Goal: Feedback & Contribution: Contribute content

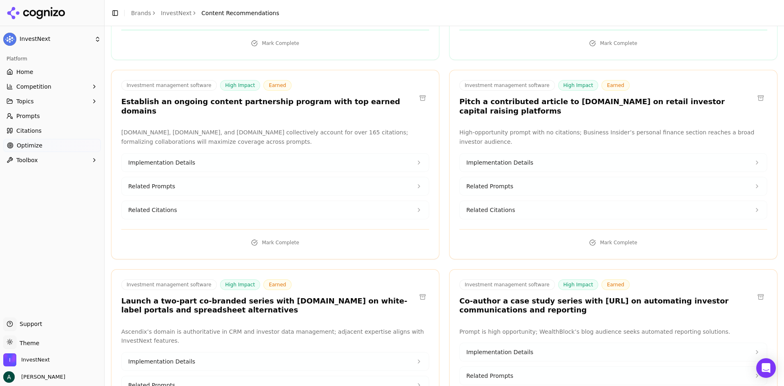
scroll to position [857, 0]
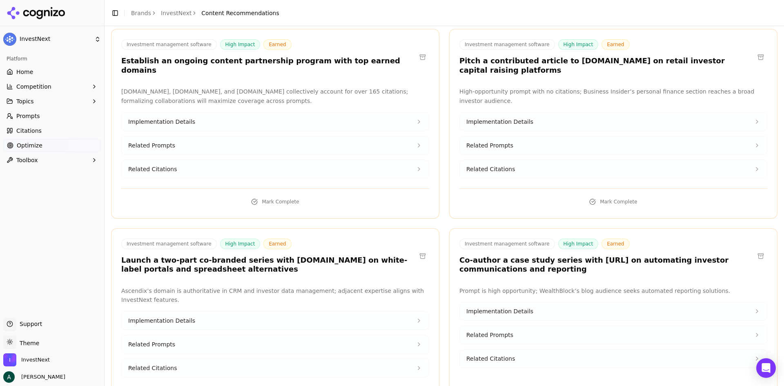
drag, startPoint x: 508, startPoint y: 112, endPoint x: 502, endPoint y: 112, distance: 6.1
click at [313, 118] on span "Implementation Details" at bounding box center [499, 122] width 67 height 8
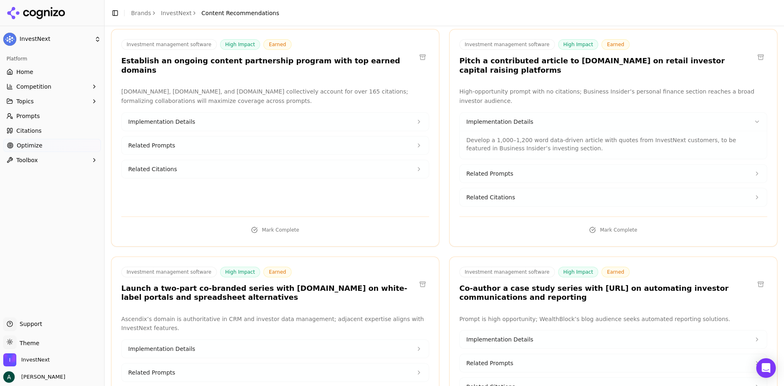
click at [313, 135] on button "Related Prompts" at bounding box center [613, 173] width 307 height 18
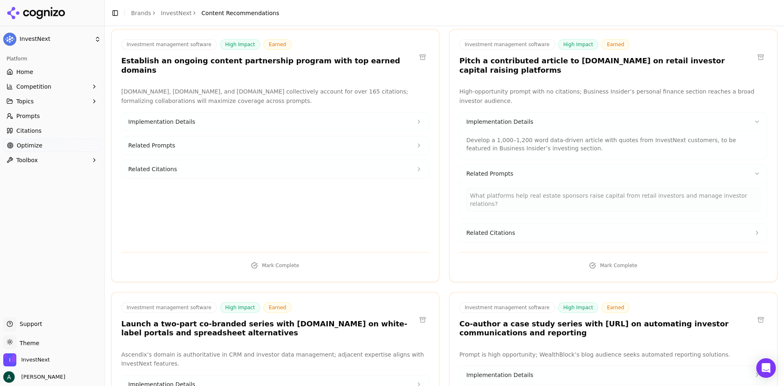
click at [313, 135] on button "Related Citations" at bounding box center [613, 233] width 307 height 18
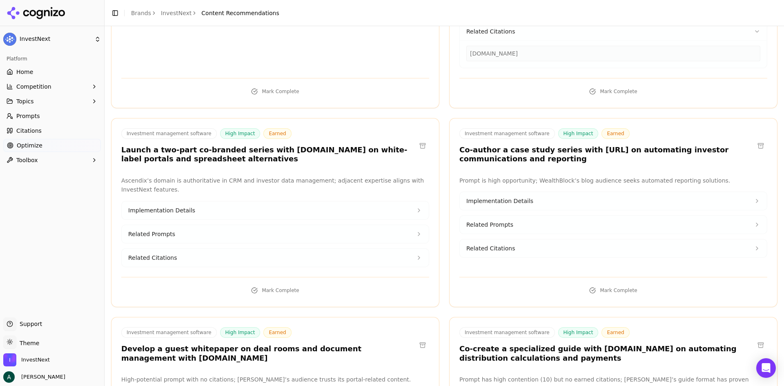
scroll to position [1102, 0]
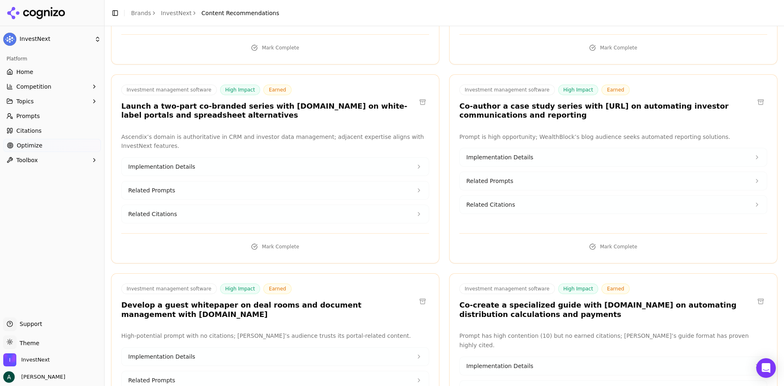
click at [246, 135] on button "Implementation Details" at bounding box center [275, 167] width 307 height 18
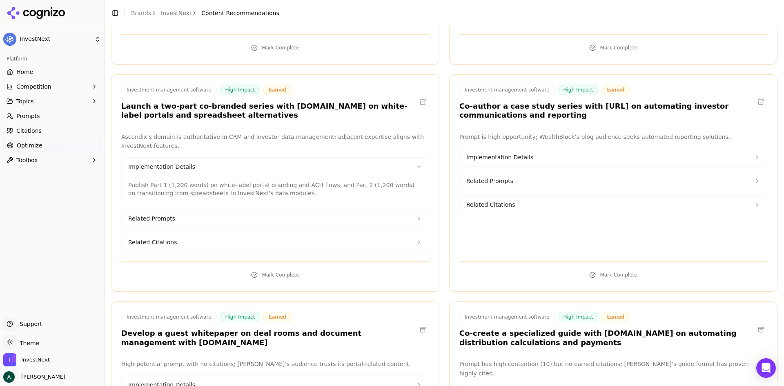
click at [233, 135] on button "Related Prompts" at bounding box center [275, 218] width 307 height 18
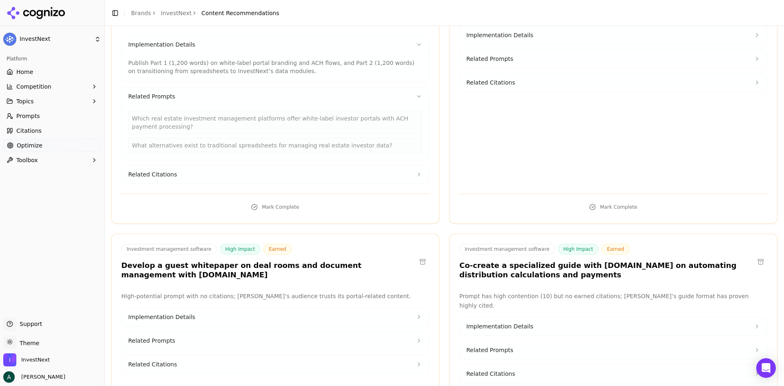
scroll to position [1224, 0]
click at [240, 135] on button "Related Citations" at bounding box center [275, 174] width 307 height 18
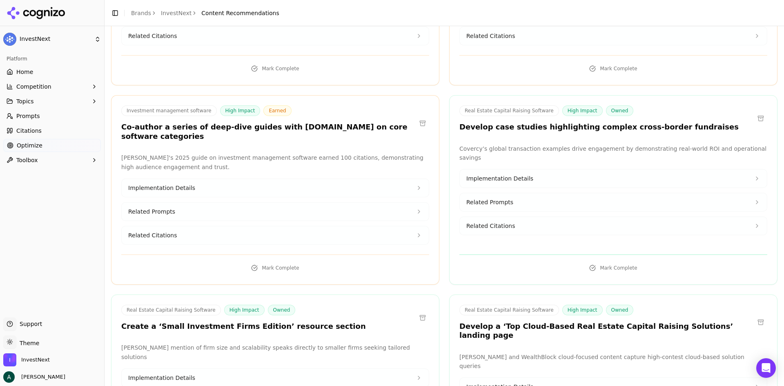
scroll to position [1796, 0]
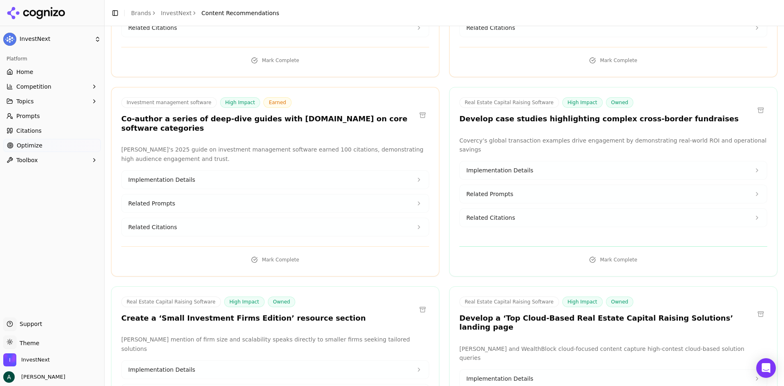
click at [211, 135] on button "Implementation Details" at bounding box center [275, 180] width 307 height 18
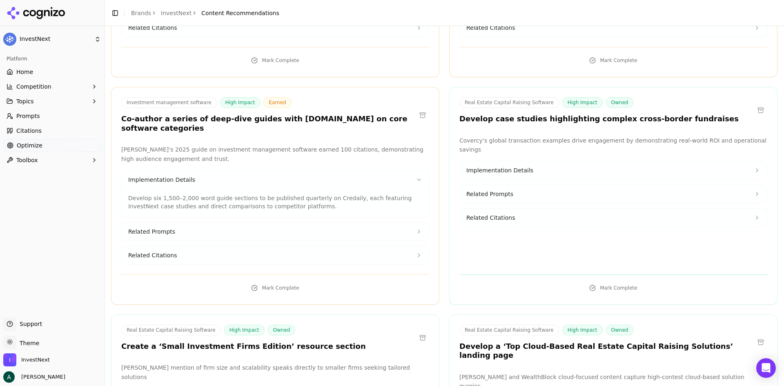
click at [207, 135] on div "Implementation Details Develop six 1,500–2,000 word guide sections to be publis…" at bounding box center [275, 217] width 308 height 94
click at [204, 135] on button "Related Prompts" at bounding box center [275, 231] width 307 height 18
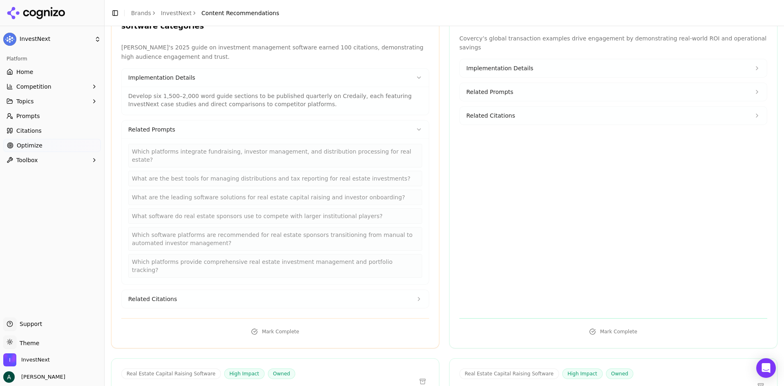
scroll to position [1918, 0]
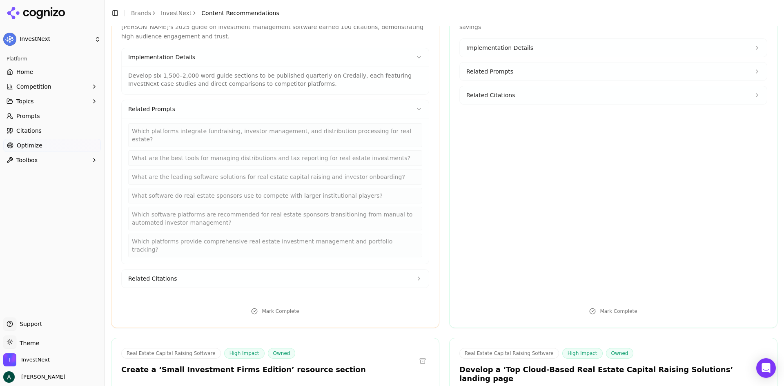
click at [191, 135] on button "Related Citations" at bounding box center [275, 278] width 307 height 18
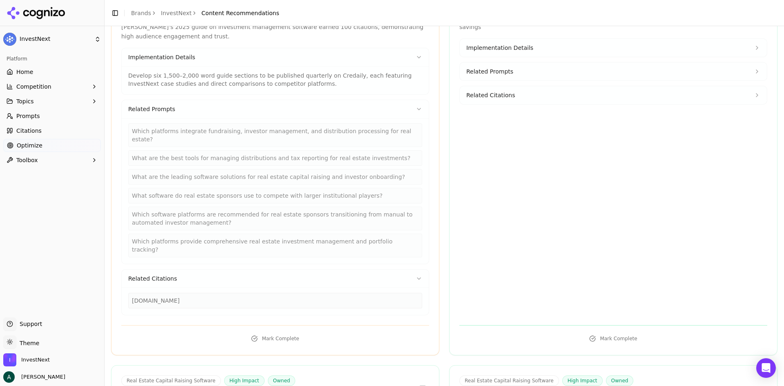
click at [218, 135] on div "What software do real estate sponsors use to compete with larger institutional …" at bounding box center [275, 196] width 294 height 16
click at [244, 123] on div "Which platforms integrate fundraising, investor management, and distribution pr…" at bounding box center [275, 135] width 294 height 24
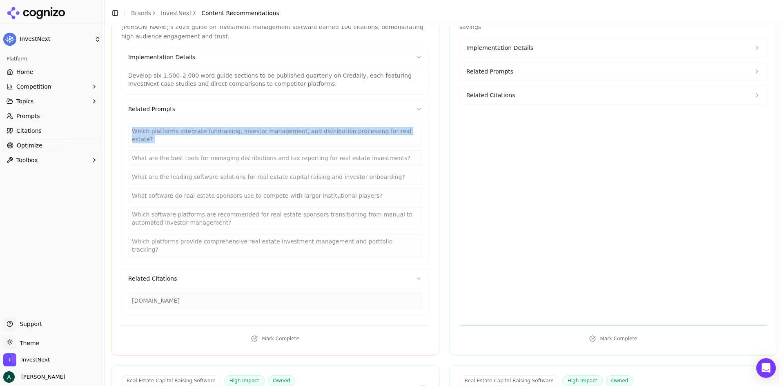
click at [244, 123] on div "Which platforms integrate fundraising, investor management, and distribution pr…" at bounding box center [275, 135] width 294 height 24
click at [313, 123] on div "Which platforms integrate fundraising, investor management, and distribution pr…" at bounding box center [275, 135] width 294 height 24
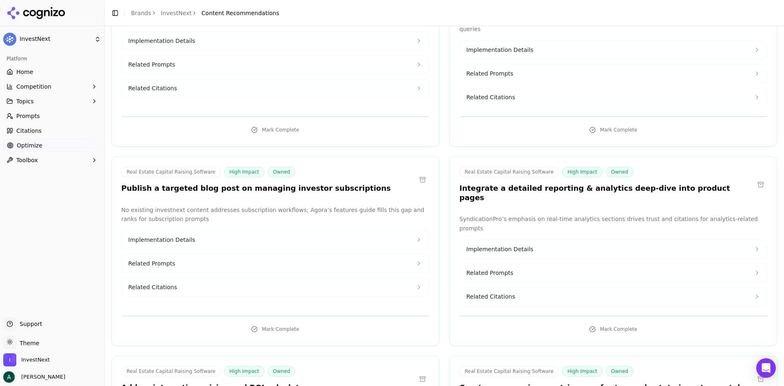
scroll to position [2326, 0]
click at [252, 135] on button "Implementation Details" at bounding box center [275, 239] width 307 height 18
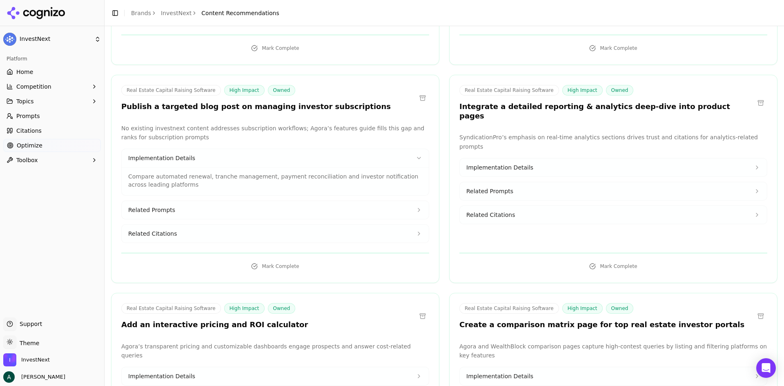
scroll to position [2408, 0]
click at [242, 135] on div "Implementation Details Compare automated renewal, tranche management, payment r…" at bounding box center [275, 195] width 308 height 94
click at [241, 135] on button "Related Prompts" at bounding box center [275, 209] width 307 height 18
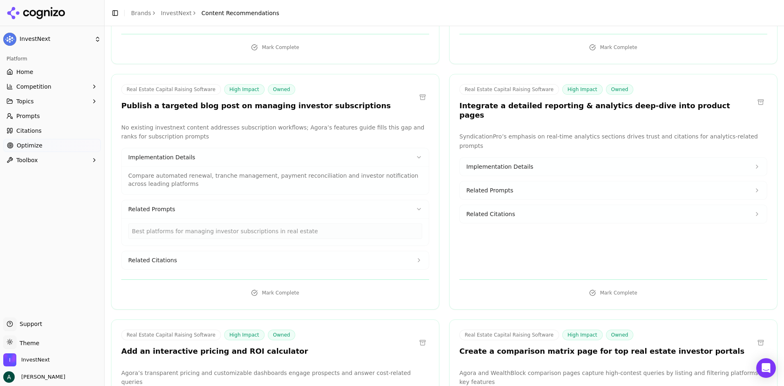
click at [237, 135] on button "Related Citations" at bounding box center [275, 260] width 307 height 18
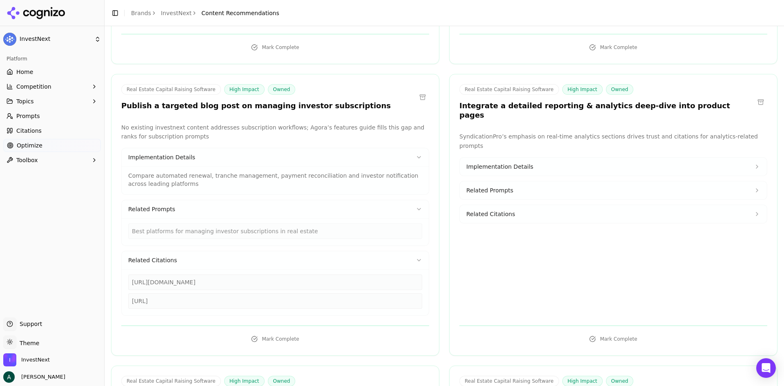
drag, startPoint x: 343, startPoint y: 202, endPoint x: 133, endPoint y: 202, distance: 209.8
click at [133, 135] on div "[URL][DOMAIN_NAME]" at bounding box center [275, 282] width 294 height 16
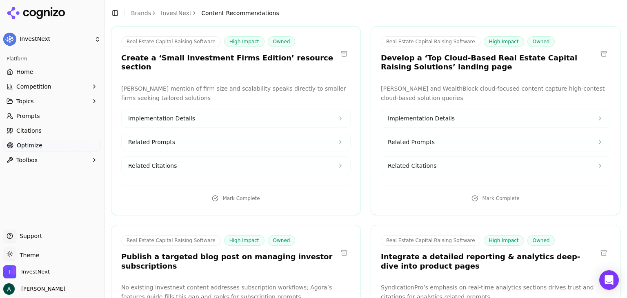
scroll to position [2391, 0]
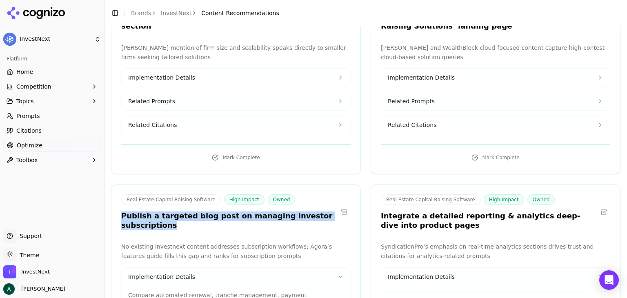
drag, startPoint x: 170, startPoint y: 162, endPoint x: 115, endPoint y: 154, distance: 56.1
click at [115, 135] on div "Real Estate Capital Raising Software High Impact Owned Publish a targeted blog …" at bounding box center [235, 213] width 249 height 38
copy h3 "Publish a targeted blog post on managing investor subscriptions"
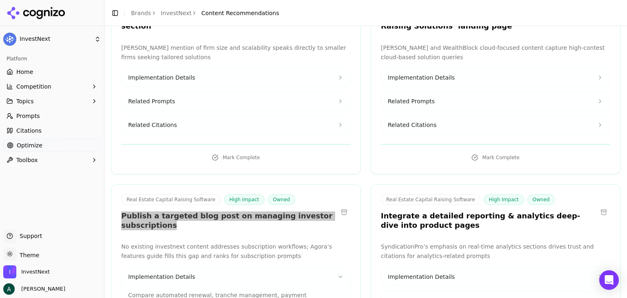
scroll to position [2473, 0]
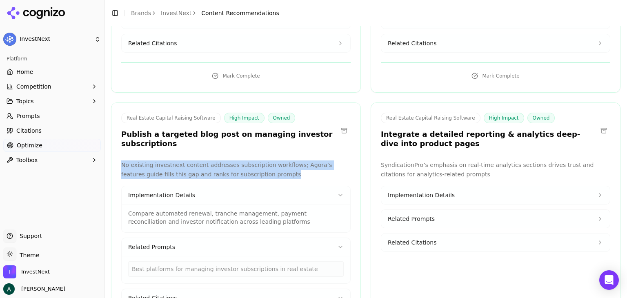
drag, startPoint x: 246, startPoint y: 110, endPoint x: 114, endPoint y: 103, distance: 132.8
click at [114, 135] on div "No existing investnext content addresses subscription workflows; Agora’s featur…" at bounding box center [235, 256] width 249 height 193
copy p "No existing investnext content addresses subscription workflows; Agora’s featur…"
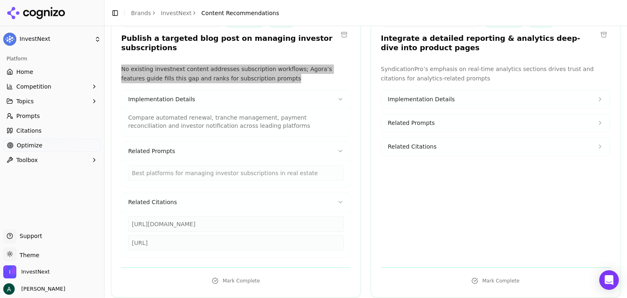
scroll to position [2555, 0]
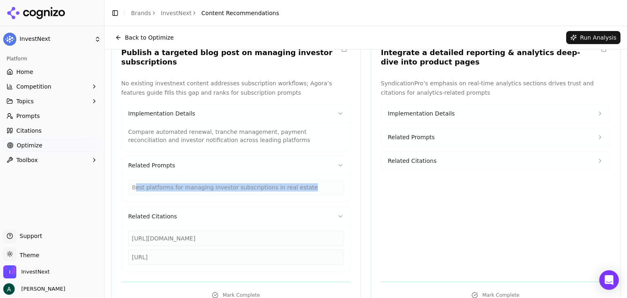
drag, startPoint x: 301, startPoint y: 121, endPoint x: 134, endPoint y: 120, distance: 166.9
click at [134, 135] on div "Best platforms for managing investor subscriptions in real estate" at bounding box center [235, 188] width 215 height 16
click at [133, 135] on div "Best platforms for managing investor subscriptions in real estate" at bounding box center [235, 188] width 215 height 16
copy div "Best platforms for managing investor subscriptions in real estate"
drag, startPoint x: 157, startPoint y: 182, endPoint x: 130, endPoint y: 172, distance: 29.0
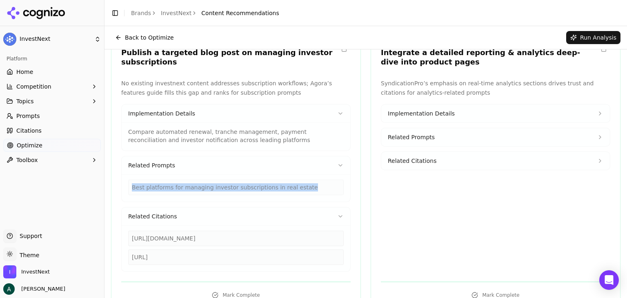
click at [130, 135] on div "[URL][DOMAIN_NAME]" at bounding box center [235, 239] width 215 height 16
copy div "[URL][DOMAIN_NAME]"
drag, startPoint x: 245, startPoint y: 207, endPoint x: 122, endPoint y: 202, distance: 123.4
click at [122, 135] on div "[URL][DOMAIN_NAME] [URL]" at bounding box center [236, 248] width 229 height 46
copy div "[URL]"
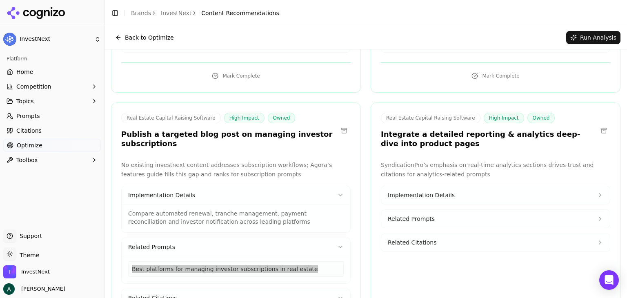
scroll to position [2391, 0]
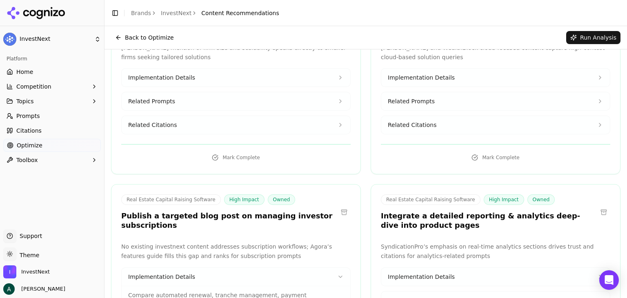
click at [307, 135] on div "Real Estate Capital Raising Software High Impact Owned" at bounding box center [229, 199] width 216 height 11
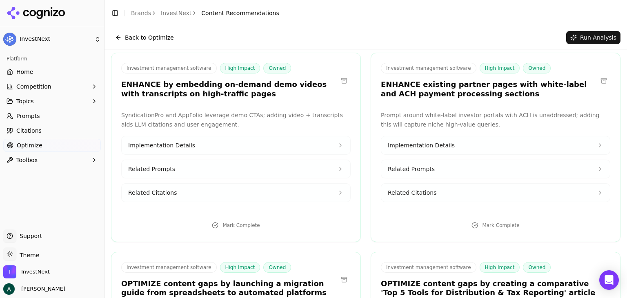
scroll to position [0, 0]
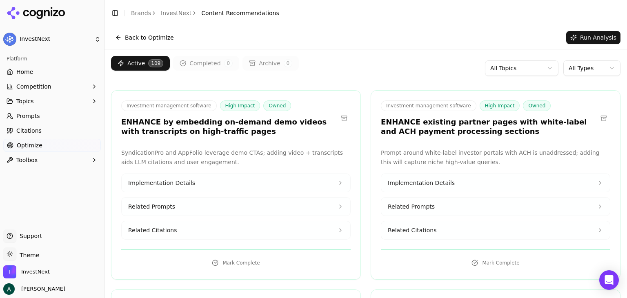
click at [313, 65] on html "InvestNext Platform Home Competition Topics Prompts Citations Optimize Toolbox …" at bounding box center [313, 149] width 627 height 298
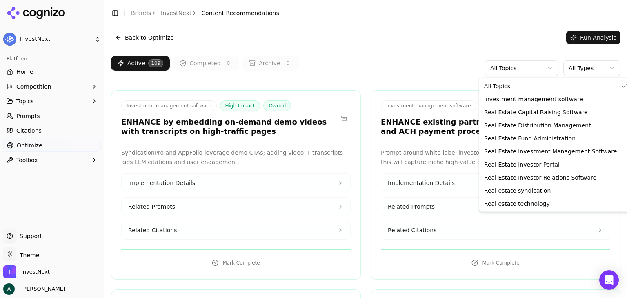
click at [313, 66] on html "InvestNext Platform Home Competition Topics Prompts Citations Optimize Toolbox …" at bounding box center [313, 149] width 627 height 298
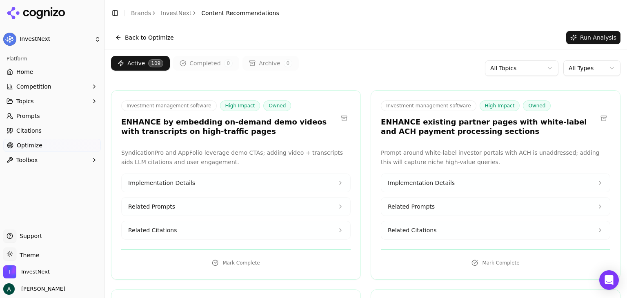
click at [313, 66] on html "InvestNext Platform Home Competition Topics Prompts Citations Optimize Toolbox …" at bounding box center [313, 149] width 627 height 298
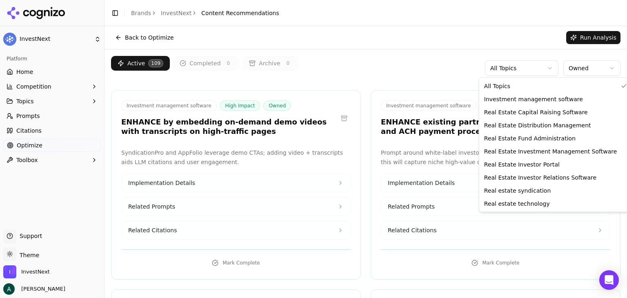
click at [313, 68] on html "InvestNext Platform Home Competition Topics Prompts Citations Optimize Toolbox …" at bounding box center [313, 149] width 627 height 298
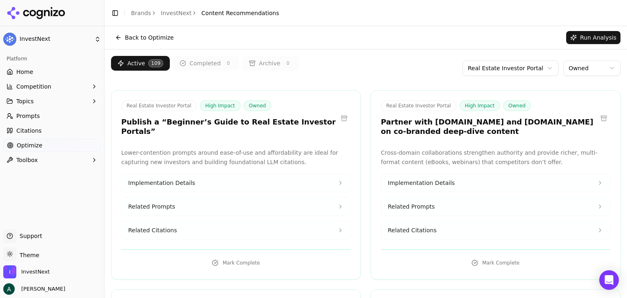
click at [313, 72] on div "Active 109 Completed 0 Archive 0 Real Estate Investor Portal Owned" at bounding box center [365, 68] width 509 height 24
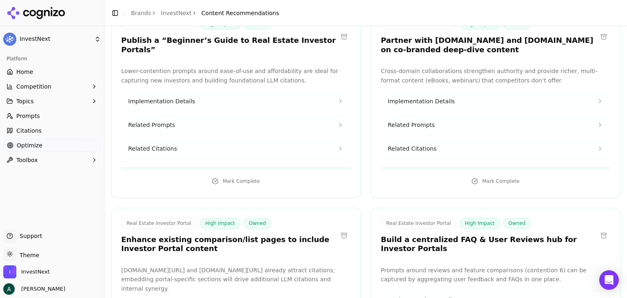
click at [306, 92] on button "Implementation Details" at bounding box center [236, 101] width 229 height 18
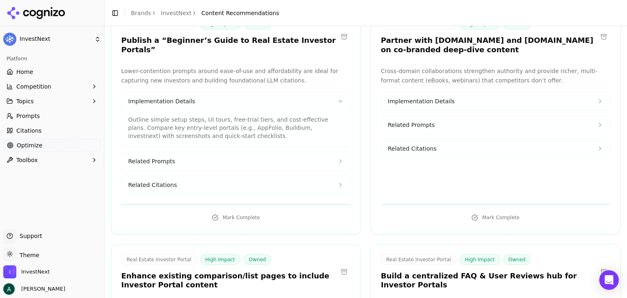
click at [289, 135] on button "Related Prompts" at bounding box center [236, 161] width 229 height 18
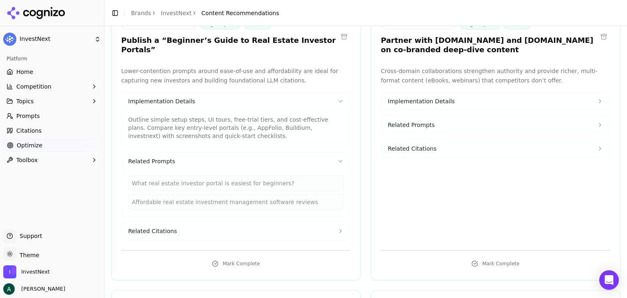
click at [261, 135] on button "Related Citations" at bounding box center [236, 231] width 229 height 18
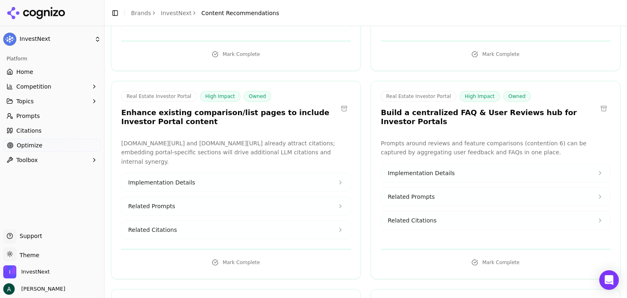
scroll to position [367, 0]
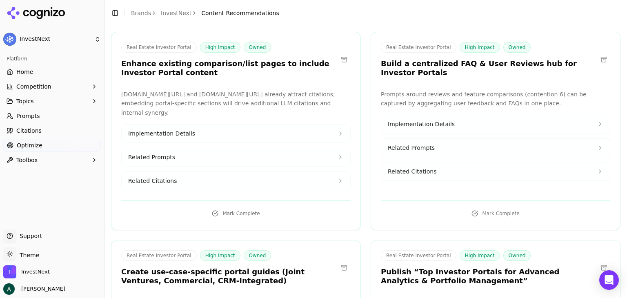
click at [279, 124] on button "Implementation Details" at bounding box center [236, 133] width 229 height 18
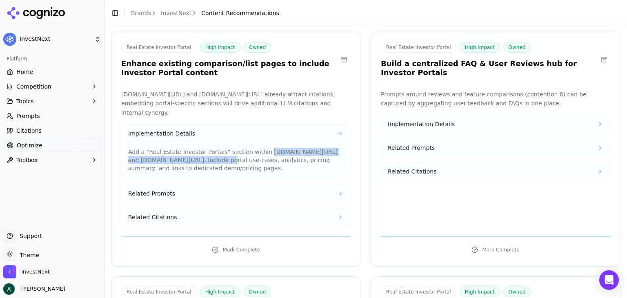
drag, startPoint x: 193, startPoint y: 141, endPoint x: 255, endPoint y: 131, distance: 63.2
click at [255, 135] on p "Add a “Real Estate Investor Portals” section within [DOMAIN_NAME][URL] and [DOM…" at bounding box center [235, 160] width 215 height 24
copy p "[DOMAIN_NAME][URL]"
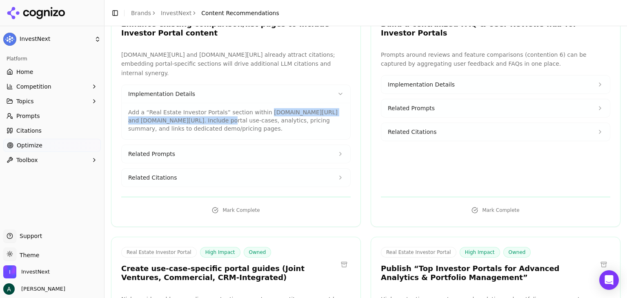
scroll to position [408, 0]
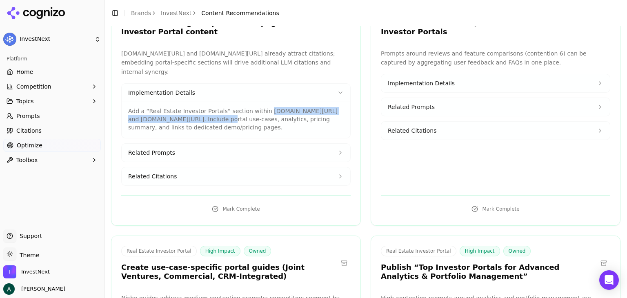
click at [211, 135] on button "Related Prompts" at bounding box center [236, 153] width 229 height 18
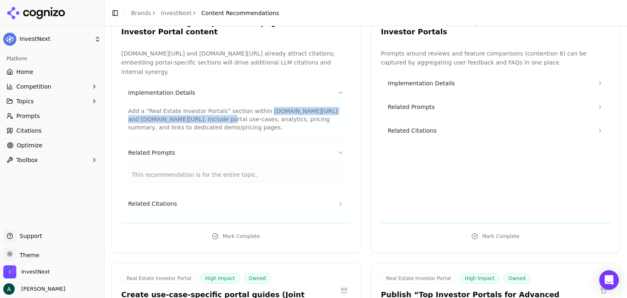
click at [224, 135] on button "Related Citations" at bounding box center [236, 204] width 229 height 18
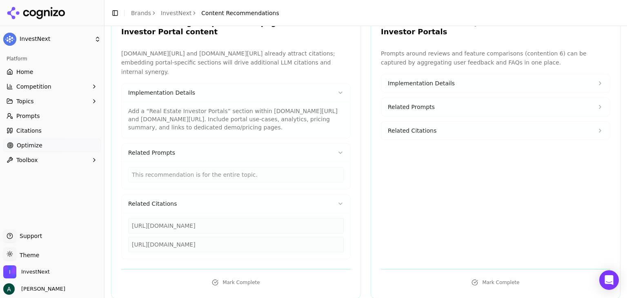
click at [246, 135] on div "This recommendation is for the entire topic." at bounding box center [235, 175] width 215 height 16
click at [245, 135] on div "This recommendation is for the entire topic." at bounding box center [235, 175] width 215 height 16
drag, startPoint x: 315, startPoint y: 233, endPoint x: 141, endPoint y: 206, distance: 176.8
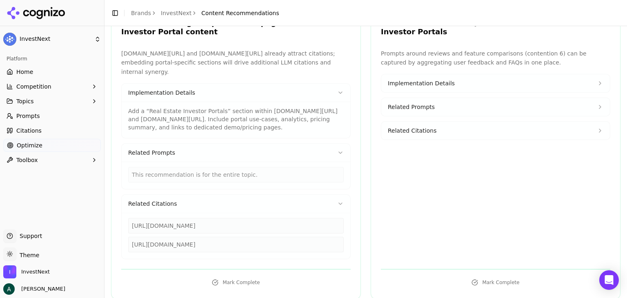
click at [132, 135] on div "[URL][DOMAIN_NAME]" at bounding box center [235, 245] width 215 height 16
copy div "[URL][DOMAIN_NAME]"
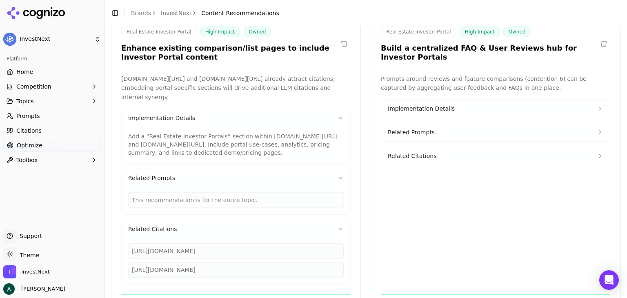
scroll to position [449, 0]
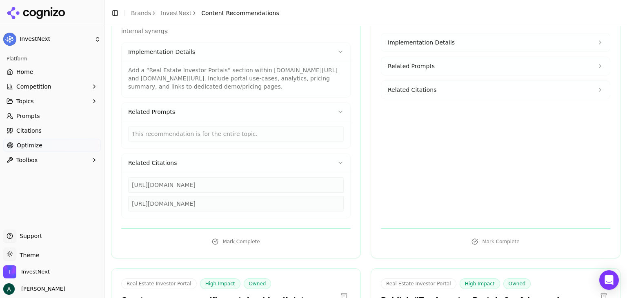
drag, startPoint x: 295, startPoint y: 172, endPoint x: 128, endPoint y: 170, distance: 166.9
click at [128, 135] on div "[URL][DOMAIN_NAME]" at bounding box center [235, 185] width 215 height 16
copy div "[URL][DOMAIN_NAME]"
drag, startPoint x: 318, startPoint y: 194, endPoint x: 131, endPoint y: 196, distance: 186.9
click at [131, 135] on div "[URL][DOMAIN_NAME]" at bounding box center [235, 204] width 215 height 16
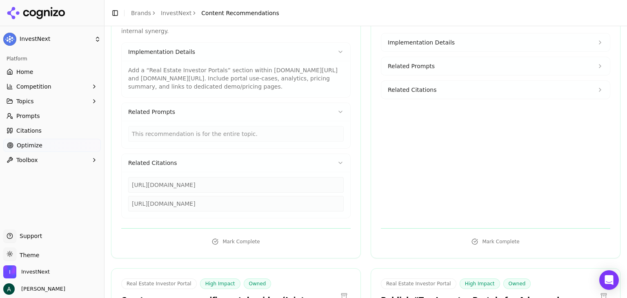
copy div "[URL][DOMAIN_NAME]"
drag, startPoint x: 213, startPoint y: 73, endPoint x: 171, endPoint y: 67, distance: 42.4
click at [171, 67] on p "Add a “Real Estate Investor Portals” section within [DOMAIN_NAME][URL] and [DOM…" at bounding box center [235, 78] width 215 height 24
copy p "Include portal use-cases, analytics, pricing summary, and links to dedicated de…"
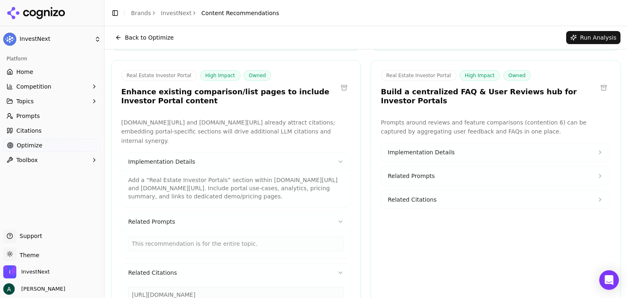
scroll to position [326, 0]
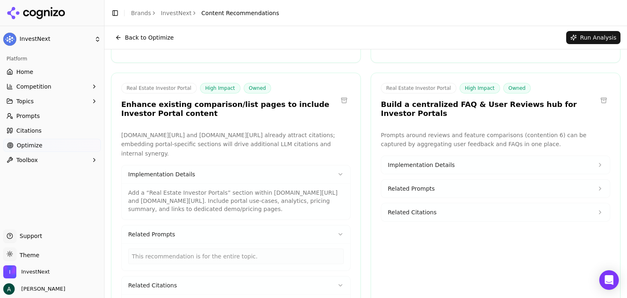
click at [313, 135] on button "Implementation Details" at bounding box center [495, 165] width 229 height 18
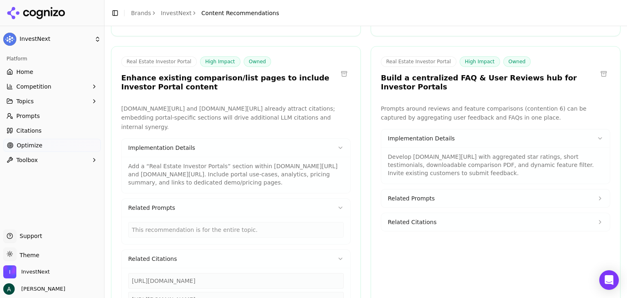
scroll to position [367, 0]
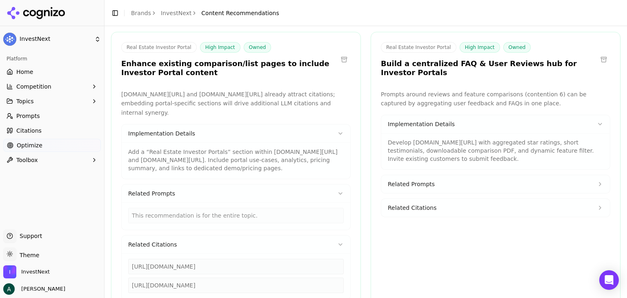
click at [313, 135] on button "Related Prompts" at bounding box center [495, 184] width 229 height 18
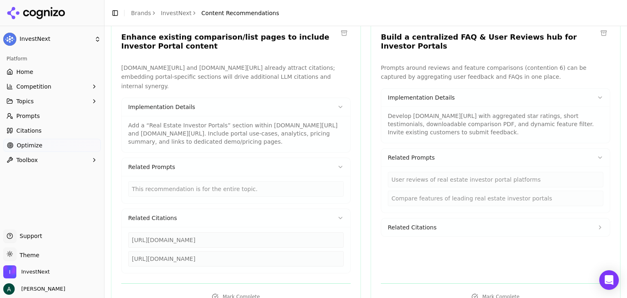
scroll to position [408, 0]
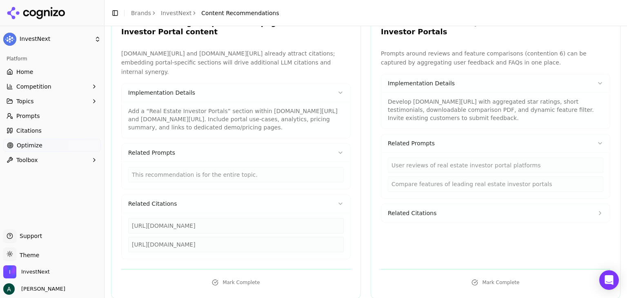
click at [313, 135] on button "Related Citations" at bounding box center [495, 213] width 229 height 18
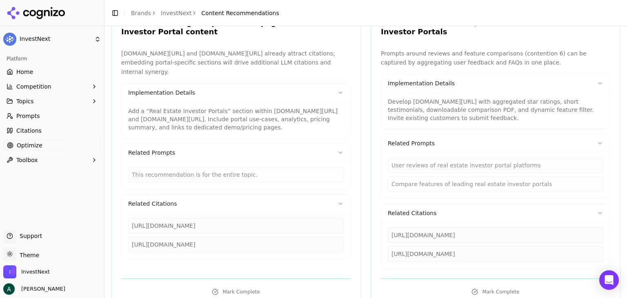
click at [313, 98] on p "Develop [DOMAIN_NAME][URL] with aggregated star ratings, short testimonials, do…" at bounding box center [495, 110] width 215 height 24
drag, startPoint x: 485, startPoint y: 97, endPoint x: 392, endPoint y: 82, distance: 94.7
click at [313, 98] on p "Develop [DOMAIN_NAME][URL] with aggregated star ratings, short testimonials, do…" at bounding box center [495, 110] width 215 height 24
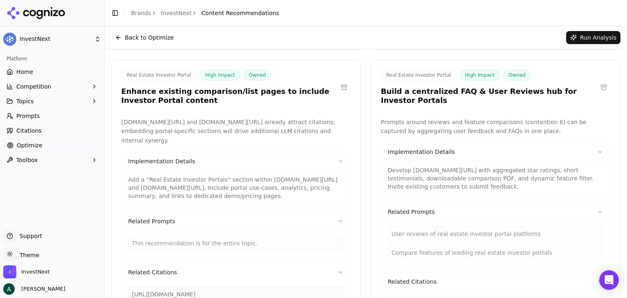
scroll to position [326, 0]
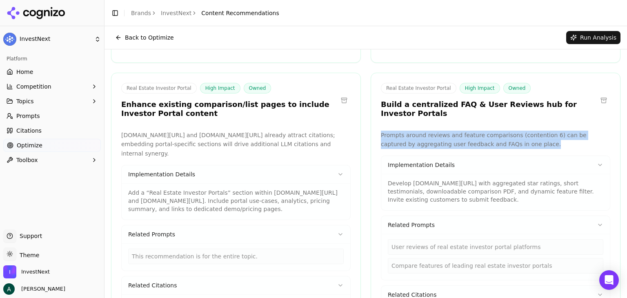
drag, startPoint x: 516, startPoint y: 123, endPoint x: 372, endPoint y: 107, distance: 144.6
click at [313, 107] on div "Real Estate Investor Portal High Impact Owned Build a centralized FAQ & User Re…" at bounding box center [496, 232] width 250 height 318
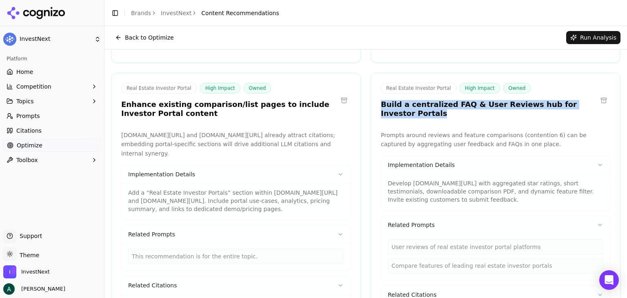
drag, startPoint x: 379, startPoint y: 95, endPoint x: 592, endPoint y: 100, distance: 212.7
click at [313, 100] on div "Real Estate Investor Portal High Impact Owned Build a centralized FAQ & User Re…" at bounding box center [496, 232] width 250 height 318
drag, startPoint x: 486, startPoint y: 182, endPoint x: 384, endPoint y: 165, distance: 103.8
click at [313, 135] on div "Develop [DOMAIN_NAME][URL] with aggregated star ratings, short testimonials, do…" at bounding box center [495, 192] width 229 height 36
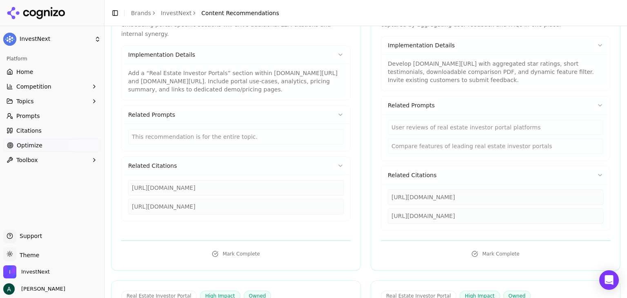
scroll to position [449, 0]
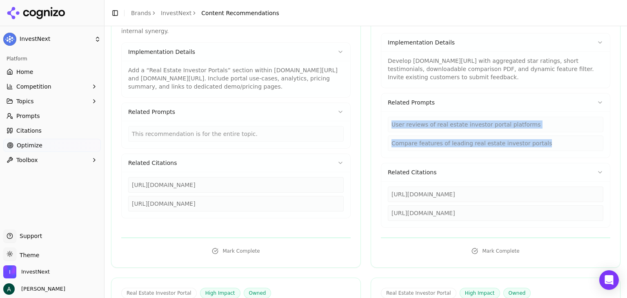
drag, startPoint x: 540, startPoint y: 121, endPoint x: 387, endPoint y: 107, distance: 152.9
click at [313, 117] on div "User reviews of real estate investor portal platforms Compare features of leadi…" at bounding box center [495, 134] width 215 height 34
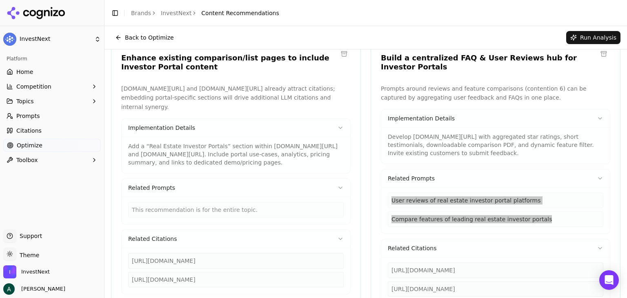
scroll to position [286, 0]
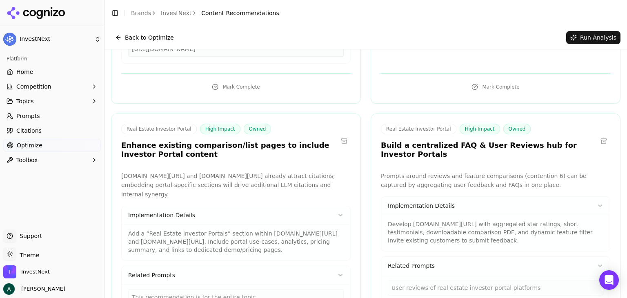
click at [313, 113] on div "Real Estate Investor Portal High Impact Owned Build a centralized FAQ & User Re…" at bounding box center [496, 272] width 250 height 318
click at [296, 113] on div "Real Estate Investor Portal High Impact Owned Enhance existing comparison/list …" at bounding box center [236, 272] width 250 height 318
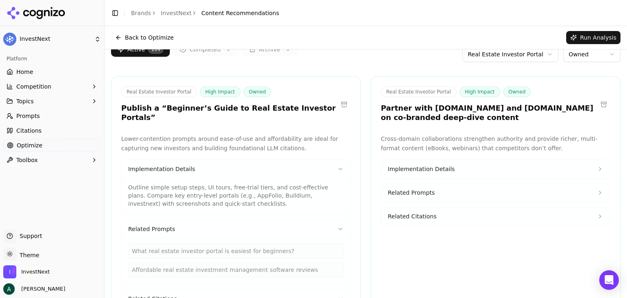
scroll to position [0, 0]
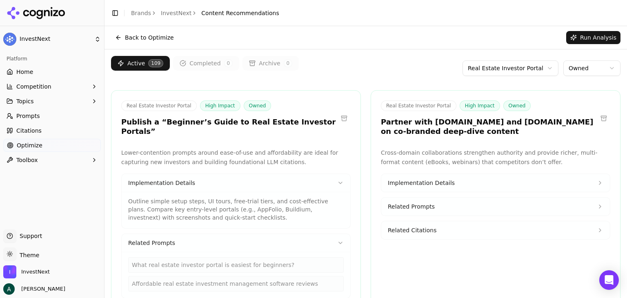
click at [313, 70] on html "InvestNext Platform Home Competition Topics Prompts Citations Optimize Toolbox …" at bounding box center [313, 149] width 627 height 298
click at [38, 97] on html "InvestNext Platform Home Competition Topics Prompts Citations Optimize Toolbox …" at bounding box center [313, 149] width 627 height 298
click at [57, 103] on button "Topics" at bounding box center [52, 101] width 98 height 13
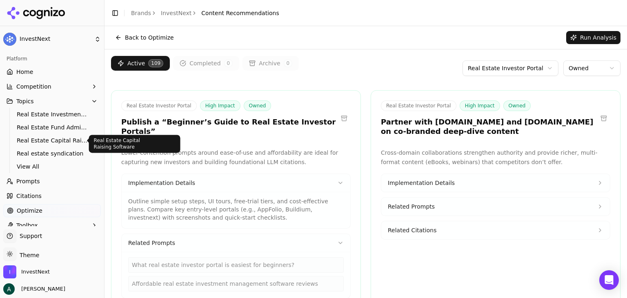
click at [60, 135] on link "Real Estate Capital Raising Software" at bounding box center [52, 140] width 78 height 11
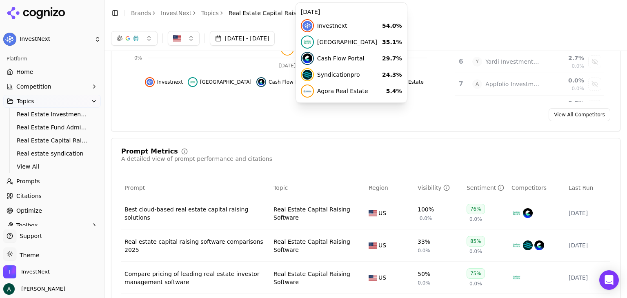
scroll to position [82, 0]
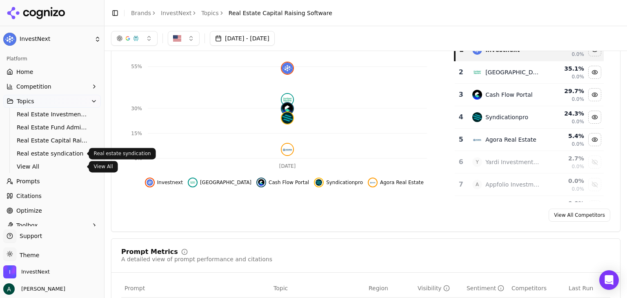
click at [33, 135] on span "View All" at bounding box center [52, 166] width 71 height 8
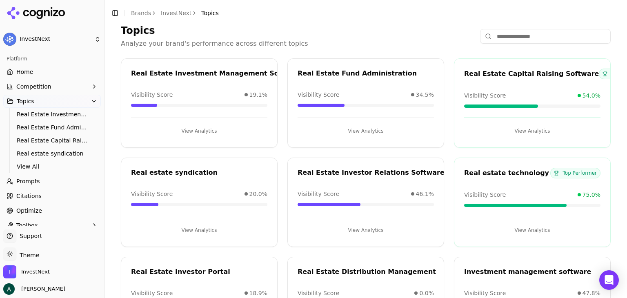
scroll to position [41, 0]
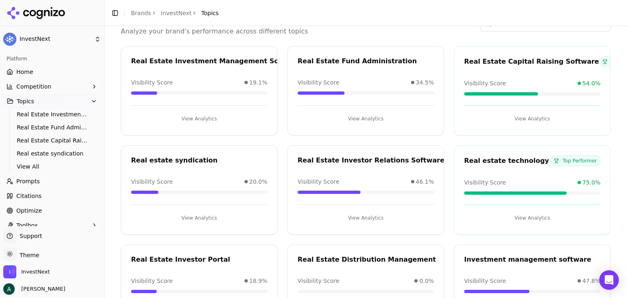
click at [196, 72] on div "Real Estate Investment Management Software Visibility Score 19.1% View Analytics" at bounding box center [199, 90] width 157 height 89
click at [191, 120] on button "View Analytics" at bounding box center [199, 118] width 136 height 13
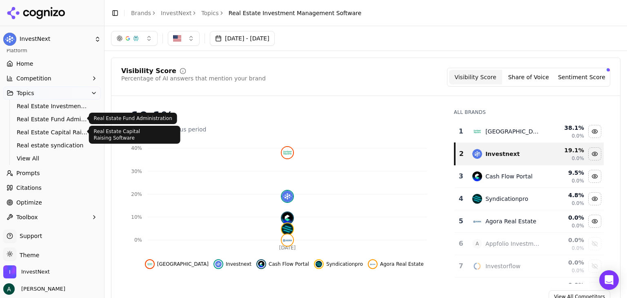
scroll to position [9, 0]
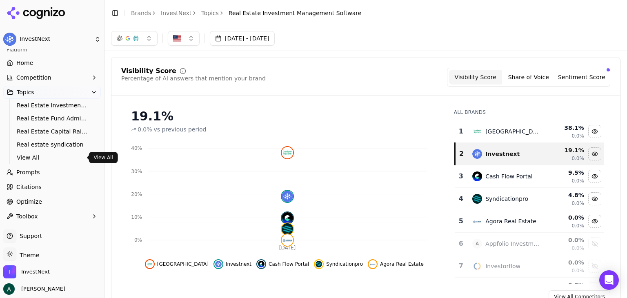
click at [43, 135] on link "Prompts" at bounding box center [52, 172] width 98 height 13
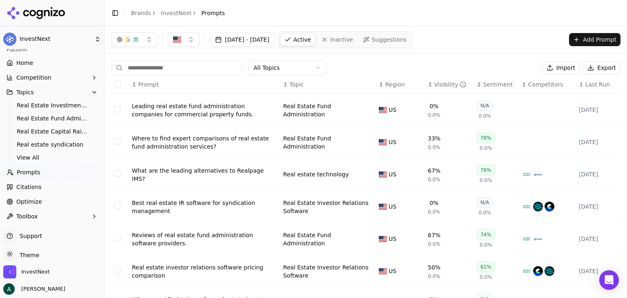
click at [207, 65] on input at bounding box center [176, 67] width 131 height 15
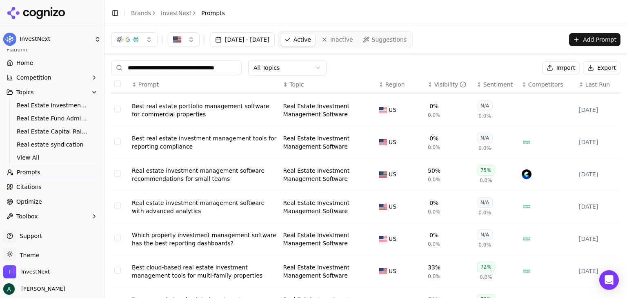
type input "**********"
click at [313, 37] on button "Add Prompt" at bounding box center [594, 39] width 51 height 13
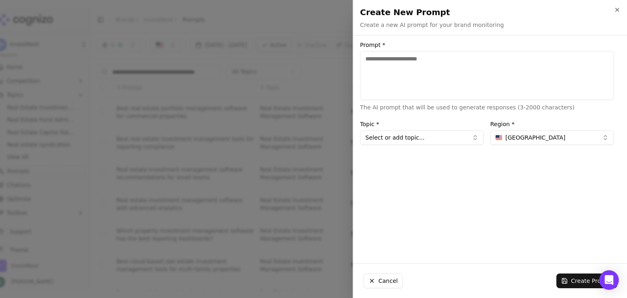
click at [313, 68] on textarea "Prompt *" at bounding box center [487, 75] width 254 height 49
type textarea "**********"
click at [313, 135] on button "Select or add topic..." at bounding box center [422, 137] width 124 height 15
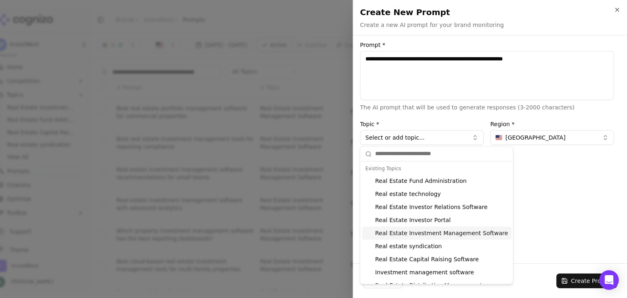
click at [313, 135] on div "Real Estate Investment Management Software" at bounding box center [436, 232] width 149 height 13
type input "**********"
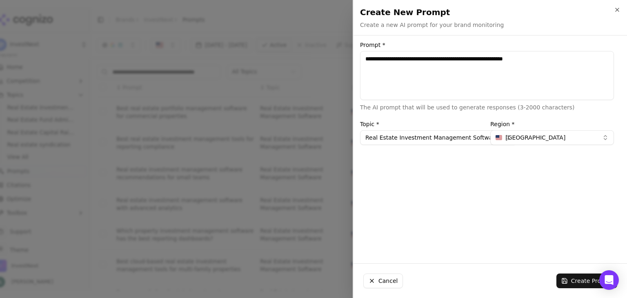
click at [313, 135] on button "Create Prompt" at bounding box center [586, 280] width 61 height 15
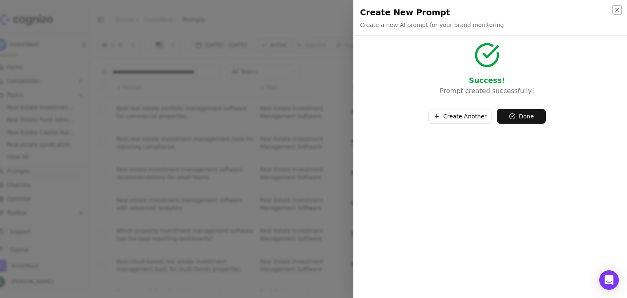
click at [313, 10] on icon "button" at bounding box center [617, 10] width 7 height 7
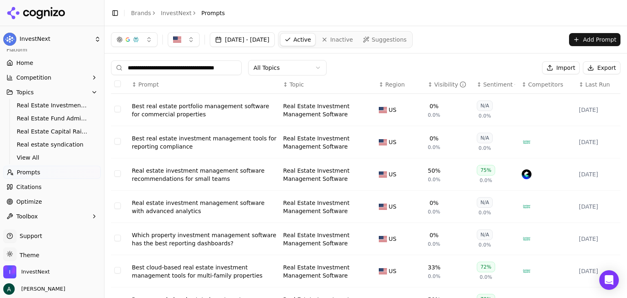
click at [38, 92] on button "Topics" at bounding box center [52, 92] width 98 height 13
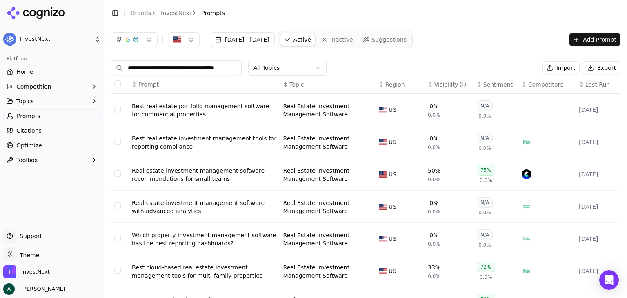
click at [31, 98] on span "Topics" at bounding box center [25, 101] width 18 height 8
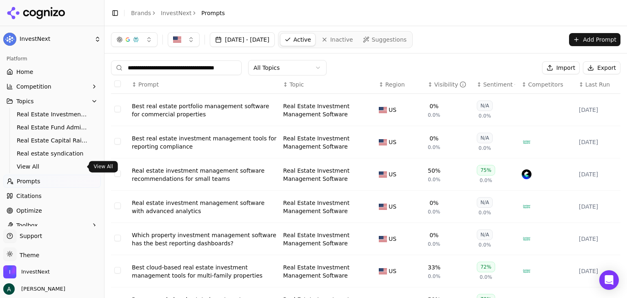
click at [27, 135] on span "View All" at bounding box center [52, 166] width 71 height 8
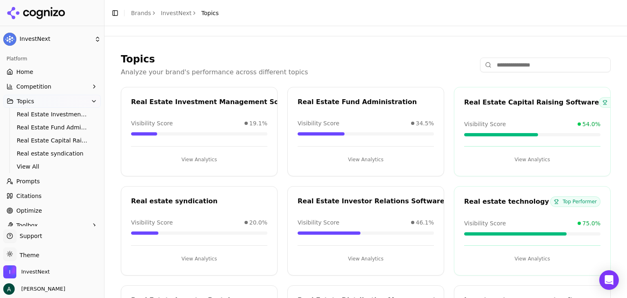
scroll to position [91, 0]
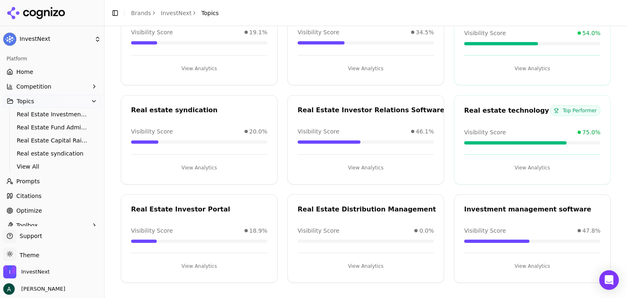
click at [313, 135] on button "View Analytics" at bounding box center [366, 167] width 136 height 13
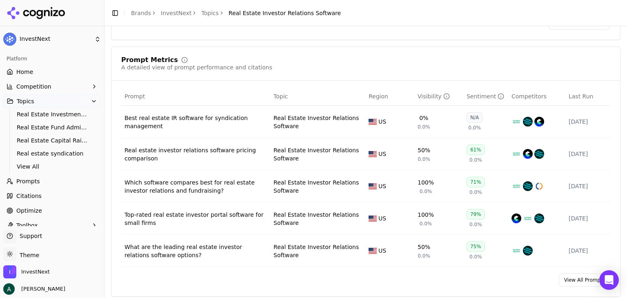
scroll to position [286, 0]
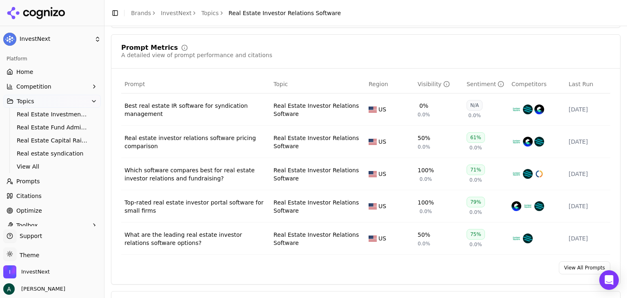
click at [171, 135] on div "What are the leading real estate investor relations software options?" at bounding box center [195, 239] width 142 height 16
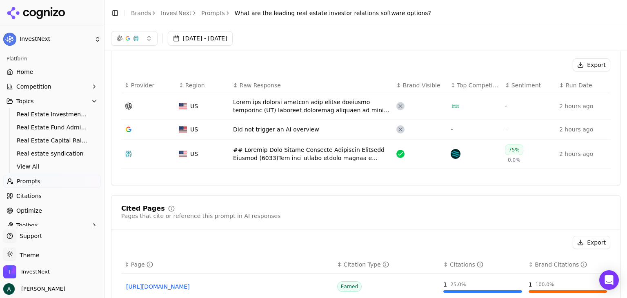
scroll to position [356, 0]
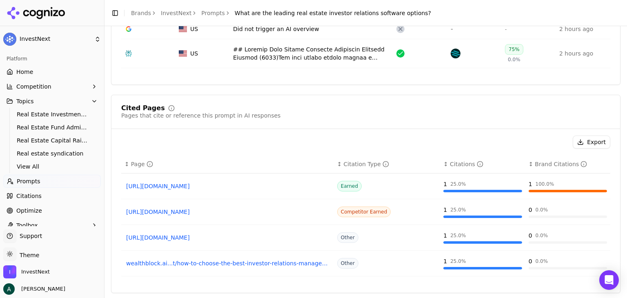
click at [42, 101] on button "Topics" at bounding box center [52, 101] width 98 height 13
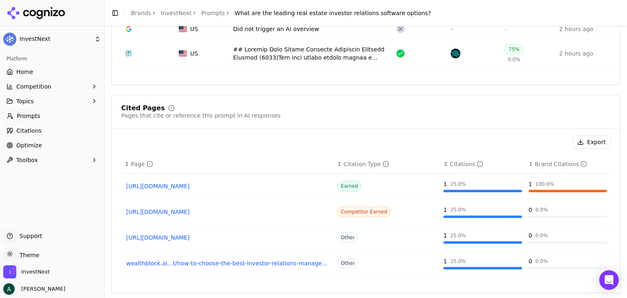
click at [24, 101] on span "Topics" at bounding box center [25, 101] width 18 height 8
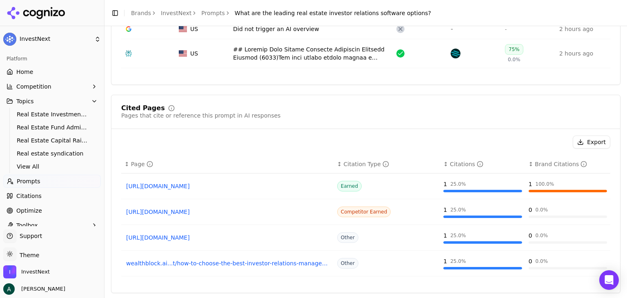
click at [23, 135] on span "Prompts" at bounding box center [29, 181] width 24 height 8
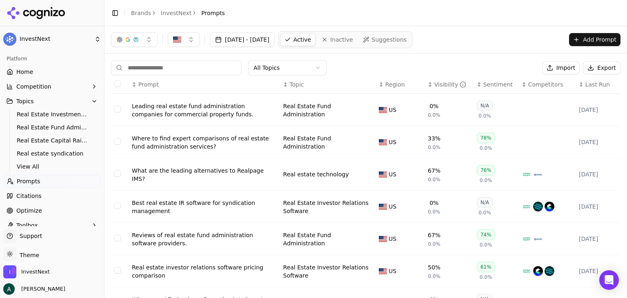
click at [121, 110] on td "Data table" at bounding box center [120, 110] width 18 height 32
click at [115, 109] on button "Select row 1" at bounding box center [117, 109] width 7 height 7
click at [118, 108] on button "Select row 1" at bounding box center [117, 109] width 7 height 7
click at [313, 39] on span "Suggestions" at bounding box center [389, 40] width 35 height 8
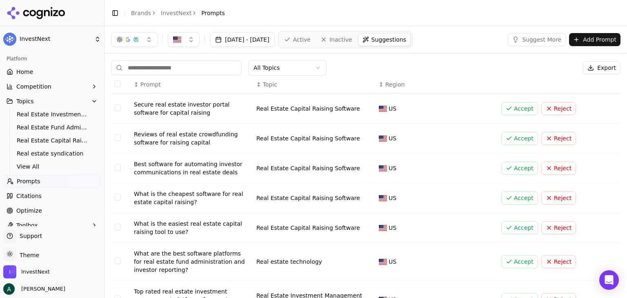
click at [313, 108] on button "Accept" at bounding box center [519, 108] width 37 height 13
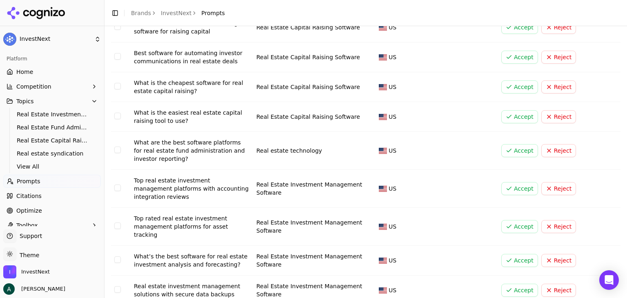
scroll to position [82, 0]
click at [313, 116] on button "Accept" at bounding box center [519, 116] width 37 height 13
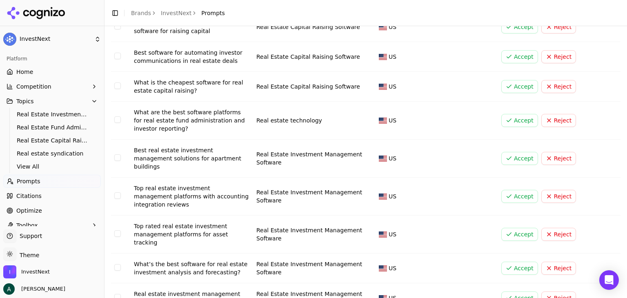
click at [119, 118] on button "Select row 4" at bounding box center [117, 119] width 7 height 7
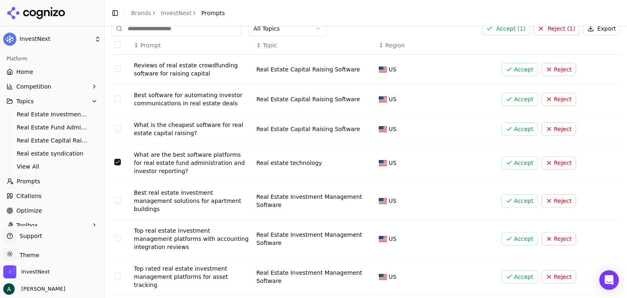
scroll to position [0, 0]
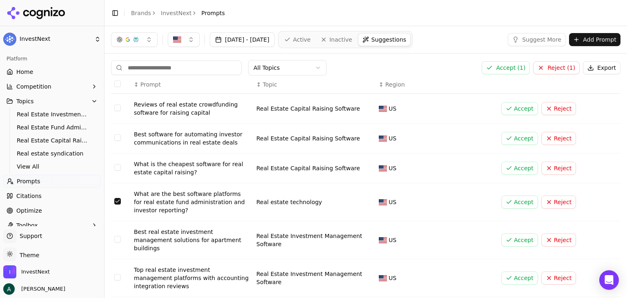
click at [302, 67] on html "InvestNext Platform Home Competition Topics Real Estate Investment Management S…" at bounding box center [313, 149] width 627 height 298
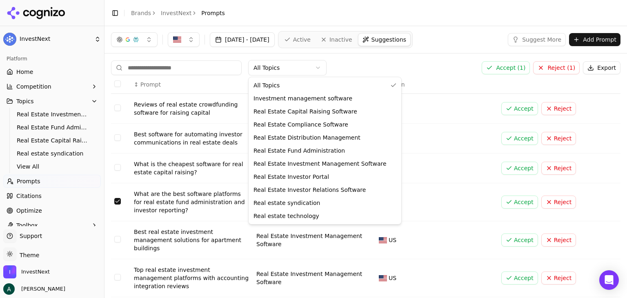
click at [313, 64] on html "InvestNext Platform Home Competition Topics Real Estate Investment Management S…" at bounding box center [313, 149] width 627 height 298
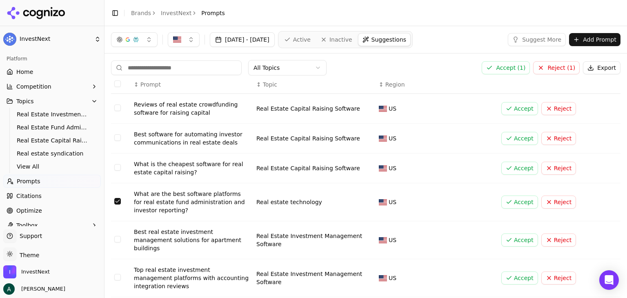
click at [122, 135] on td "Data table" at bounding box center [121, 202] width 20 height 38
click at [119, 135] on button "Select row 4" at bounding box center [117, 201] width 7 height 7
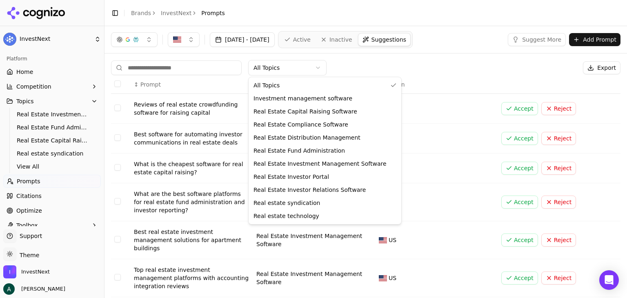
click at [276, 70] on html "InvestNext Platform Home Competition Topics Real Estate Investment Management S…" at bounding box center [313, 149] width 627 height 298
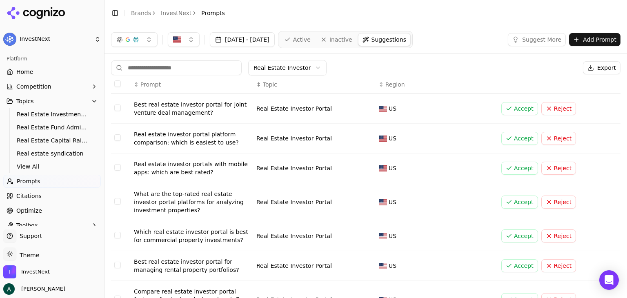
scroll to position [41, 0]
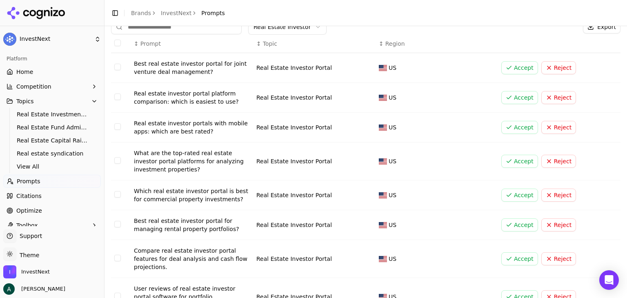
click at [313, 96] on button "Accept" at bounding box center [519, 97] width 37 height 13
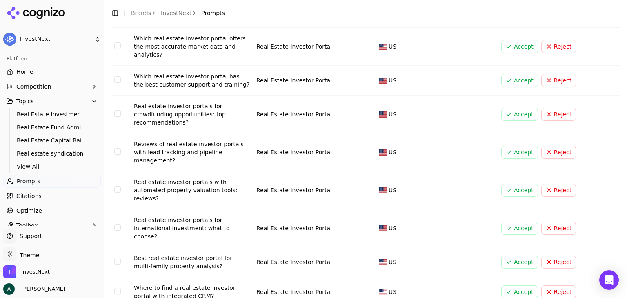
scroll to position [127, 0]
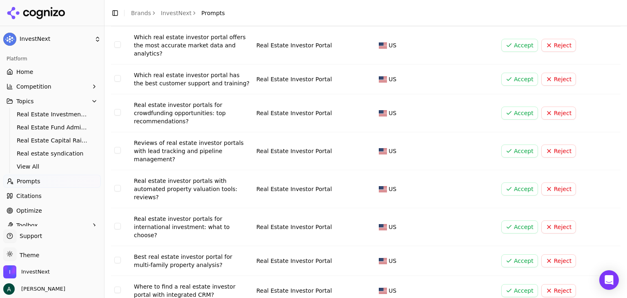
click at [313, 135] on button "Accept" at bounding box center [519, 150] width 37 height 13
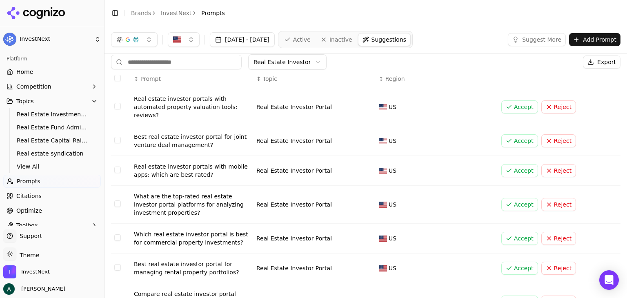
scroll to position [0, 0]
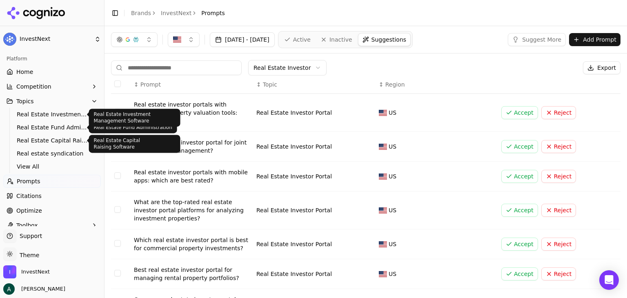
click at [27, 103] on span "Topics" at bounding box center [25, 101] width 18 height 8
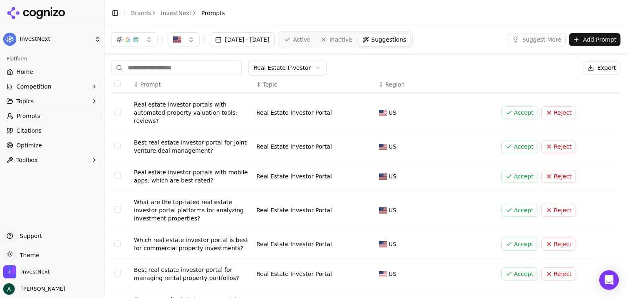
click at [33, 135] on span "Optimize" at bounding box center [29, 145] width 26 height 8
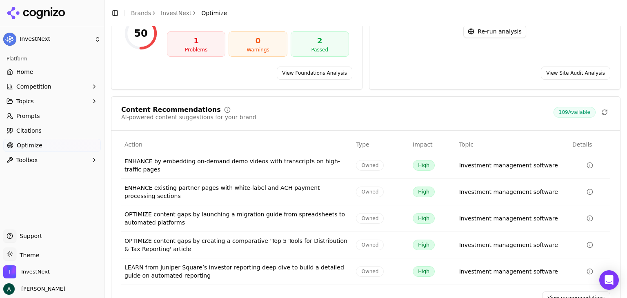
scroll to position [112, 0]
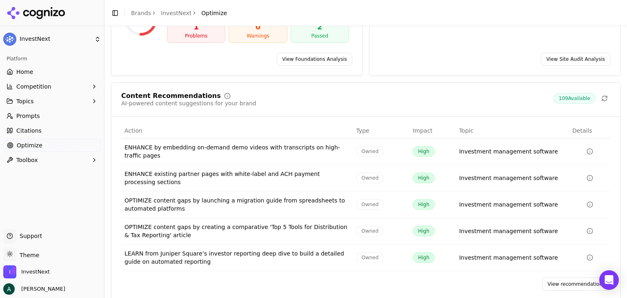
click at [313, 135] on link "View recommendations" at bounding box center [576, 284] width 68 height 13
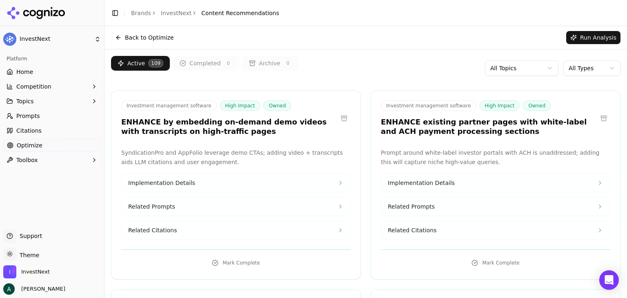
click at [313, 65] on html "InvestNext Platform Home Competition Topics Prompts Citations Optimize Toolbox …" at bounding box center [313, 149] width 627 height 298
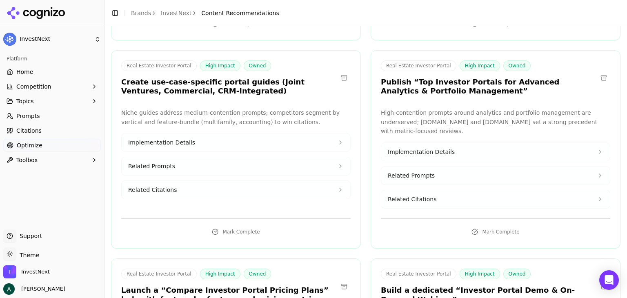
scroll to position [449, 0]
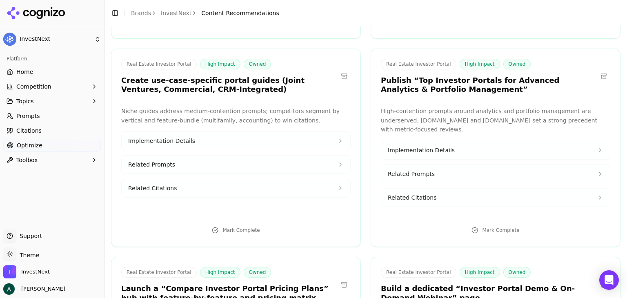
click at [313, 135] on button "Related Prompts" at bounding box center [495, 174] width 229 height 18
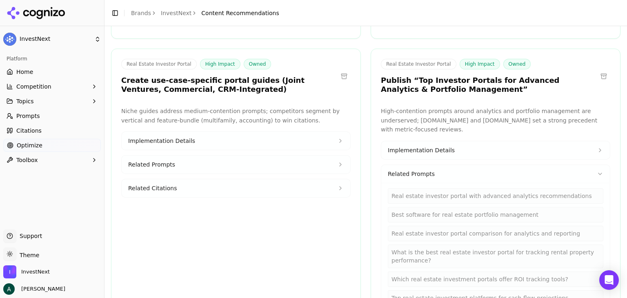
scroll to position [531, 0]
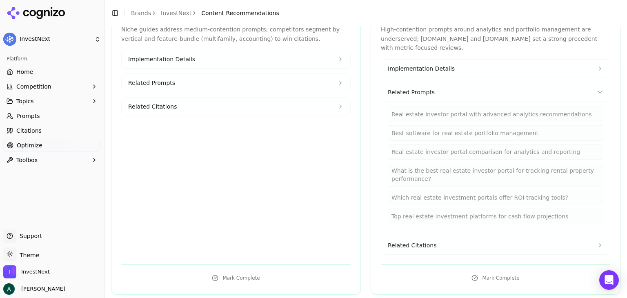
click at [313, 83] on button "Related Prompts" at bounding box center [495, 92] width 229 height 18
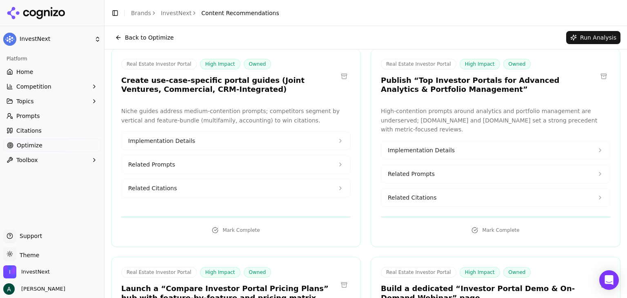
scroll to position [408, 0]
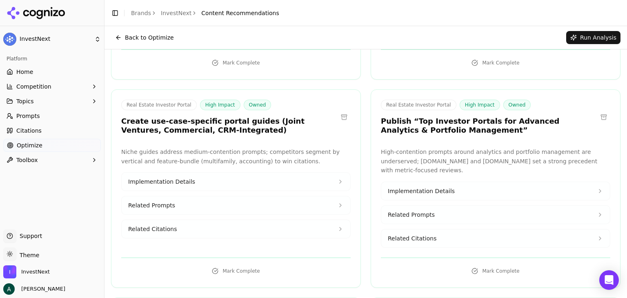
click at [233, 135] on button "Related Prompts" at bounding box center [236, 205] width 229 height 18
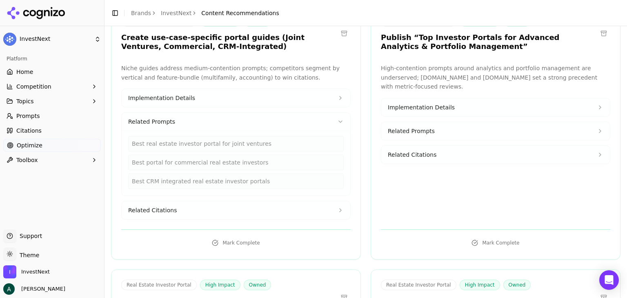
scroll to position [531, 0]
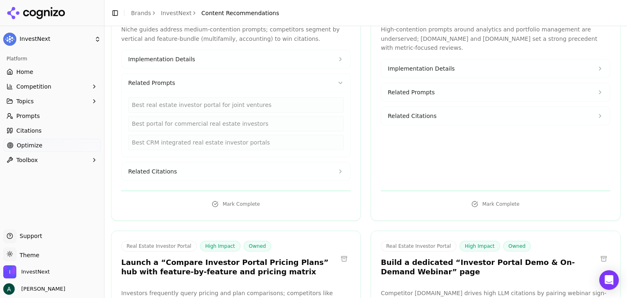
click at [208, 135] on button "Related Citations" at bounding box center [236, 171] width 229 height 18
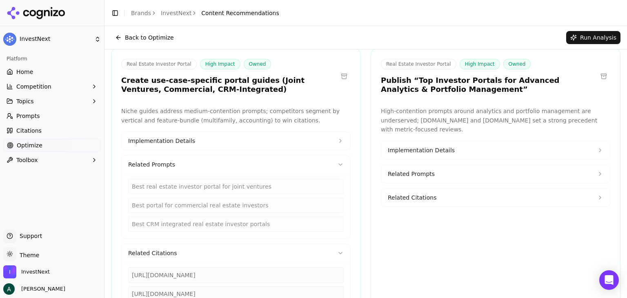
scroll to position [408, 0]
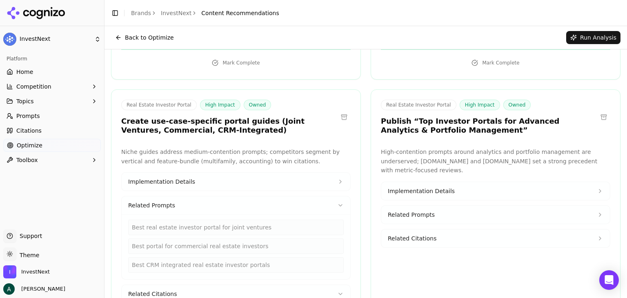
click at [261, 135] on button "Related Prompts" at bounding box center [236, 205] width 229 height 18
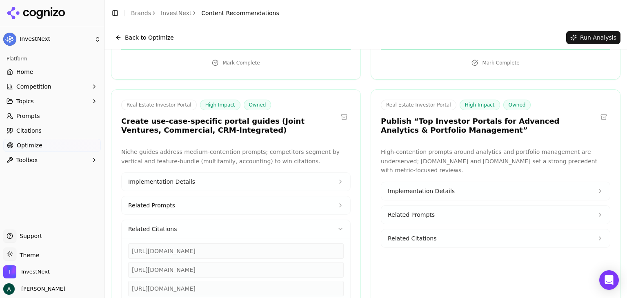
click at [241, 135] on div "[URL][DOMAIN_NAME] [URL][DOMAIN_NAME] [URL][DOMAIN_NAME]" at bounding box center [235, 267] width 215 height 58
click at [241, 135] on button "Related Citations" at bounding box center [236, 229] width 229 height 18
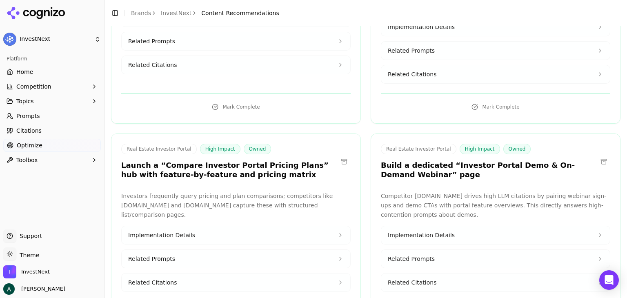
scroll to position [612, 0]
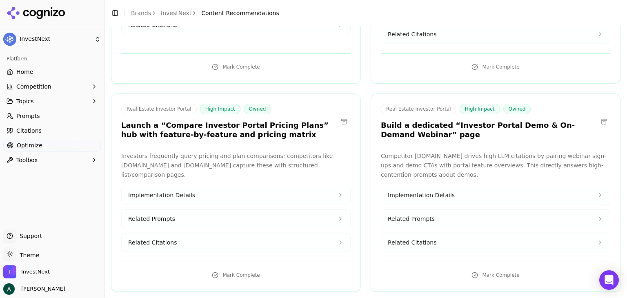
click at [249, 135] on button "Related Prompts" at bounding box center [236, 219] width 229 height 18
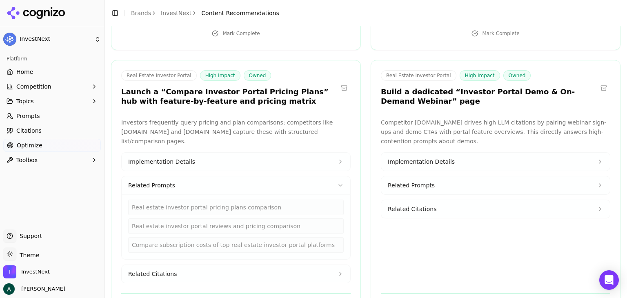
scroll to position [694, 0]
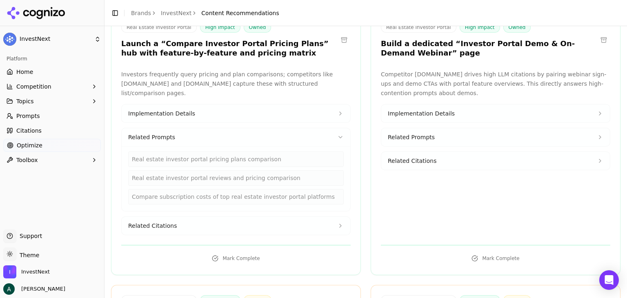
click at [242, 135] on button "Related Citations" at bounding box center [236, 226] width 229 height 18
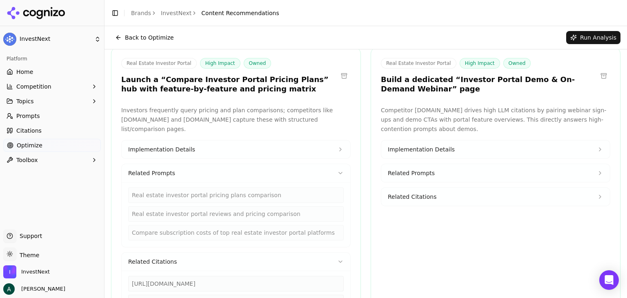
scroll to position [653, 0]
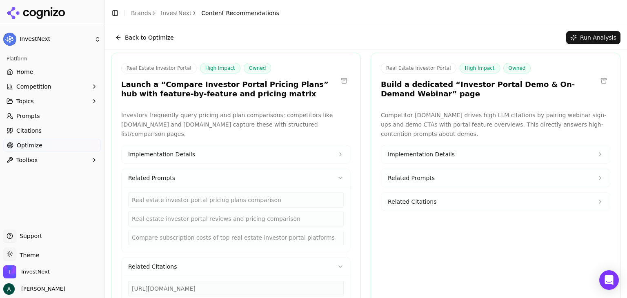
click at [313, 135] on button "Related Prompts" at bounding box center [495, 178] width 229 height 18
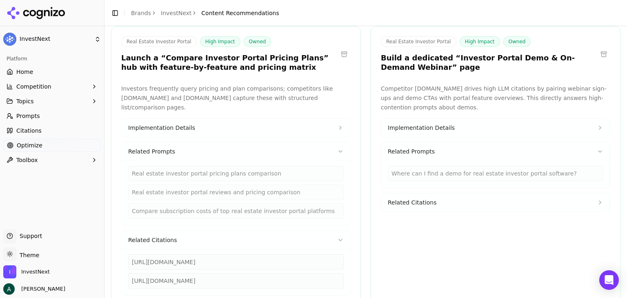
scroll to position [694, 0]
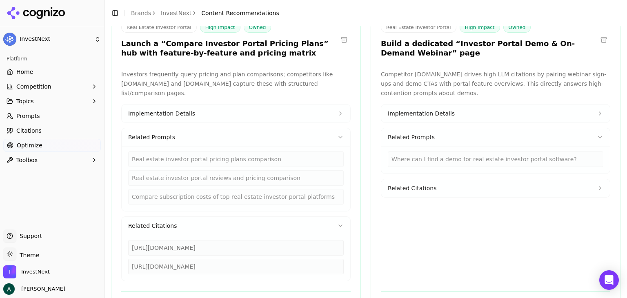
click at [313, 135] on button "Related Citations" at bounding box center [495, 188] width 229 height 18
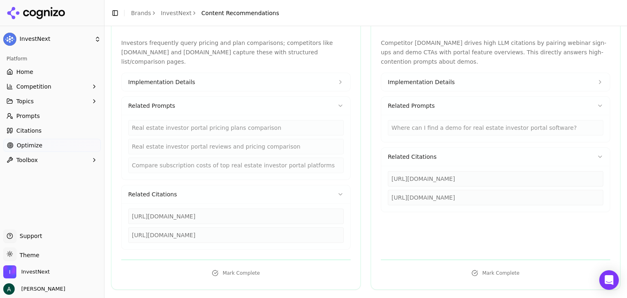
scroll to position [775, 0]
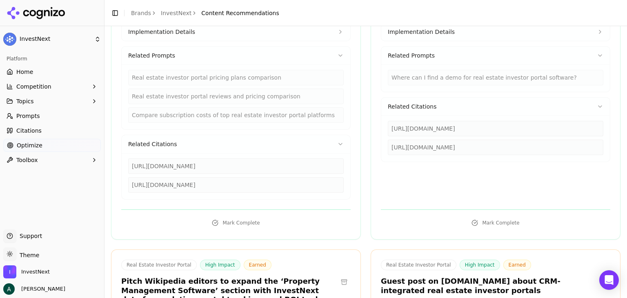
drag, startPoint x: 530, startPoint y: 118, endPoint x: 387, endPoint y: 118, distance: 143.2
click at [313, 121] on div "[URL][DOMAIN_NAME]" at bounding box center [495, 129] width 215 height 16
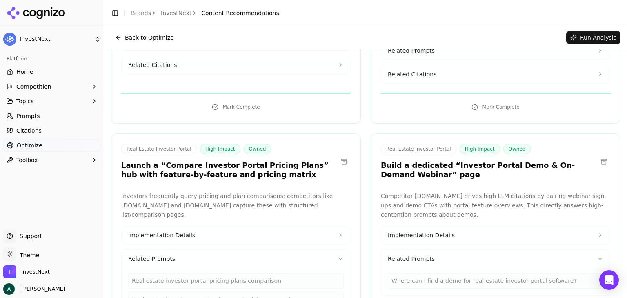
scroll to position [571, 0]
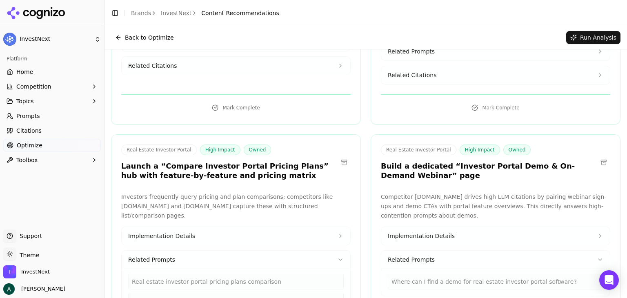
click at [303, 135] on div "Real Estate Investor Portal High Impact Owned" at bounding box center [229, 149] width 216 height 11
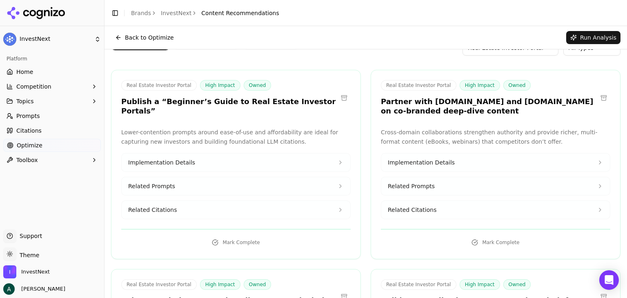
scroll to position [0, 0]
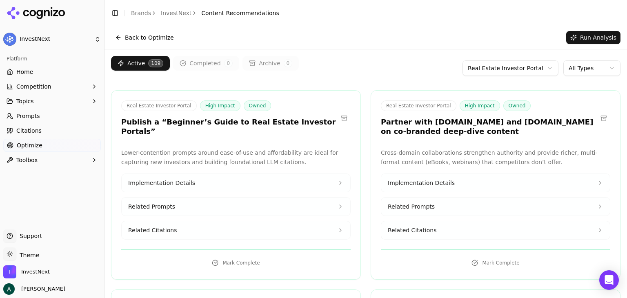
click at [313, 64] on html "InvestNext Platform Home Competition Topics Prompts Citations Optimize Toolbox …" at bounding box center [313, 149] width 627 height 298
click at [114, 38] on button "Back to Optimize" at bounding box center [144, 37] width 67 height 13
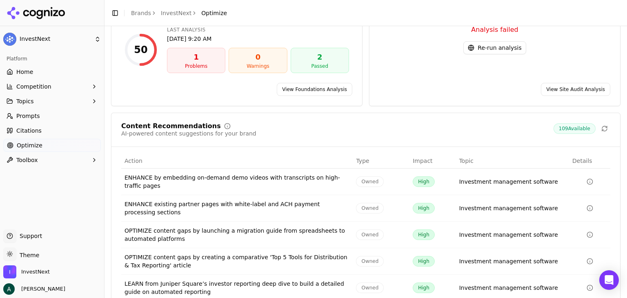
scroll to position [112, 0]
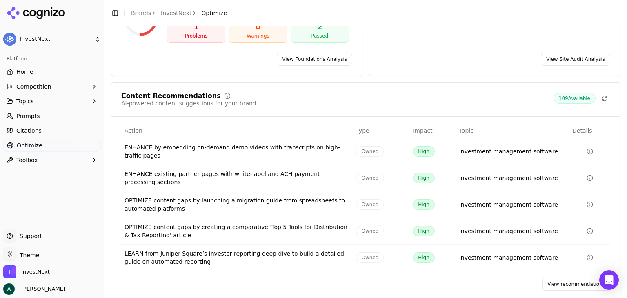
click at [313, 135] on link "View recommendations" at bounding box center [576, 284] width 68 height 13
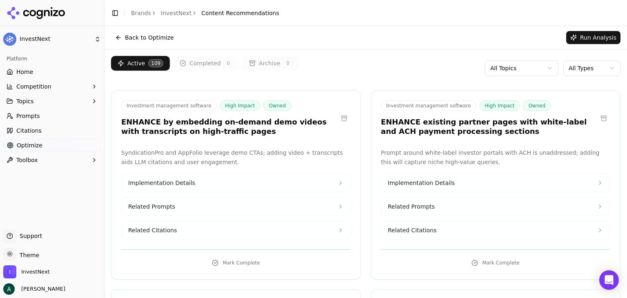
click at [313, 68] on html "InvestNext Platform Home Competition Topics Prompts Citations Optimize Toolbox …" at bounding box center [313, 149] width 627 height 298
click at [313, 71] on html "InvestNext Platform Home Competition Topics Prompts Citations Optimize Toolbox …" at bounding box center [313, 149] width 627 height 298
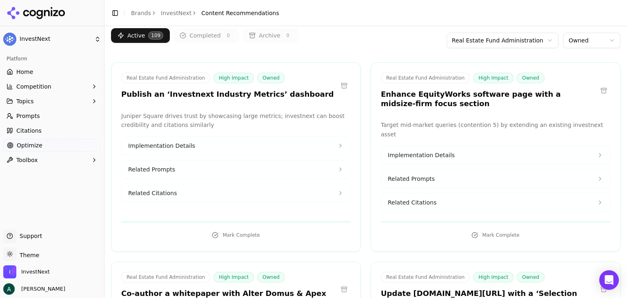
scroll to position [41, 0]
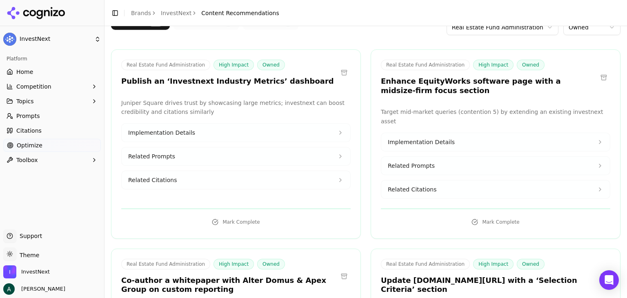
click at [313, 135] on button "Related Citations" at bounding box center [495, 189] width 229 height 18
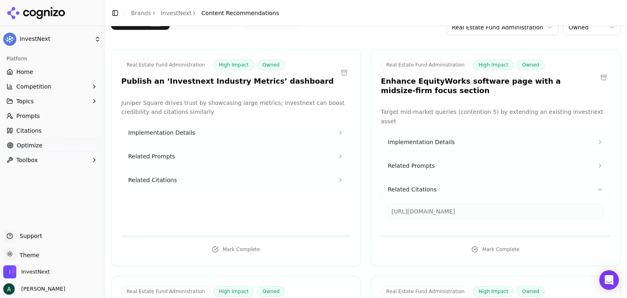
click at [313, 135] on button "Related Citations" at bounding box center [495, 189] width 229 height 18
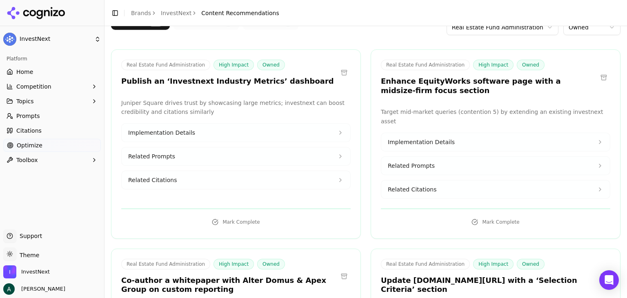
click at [313, 135] on button "Related Citations" at bounding box center [495, 189] width 229 height 18
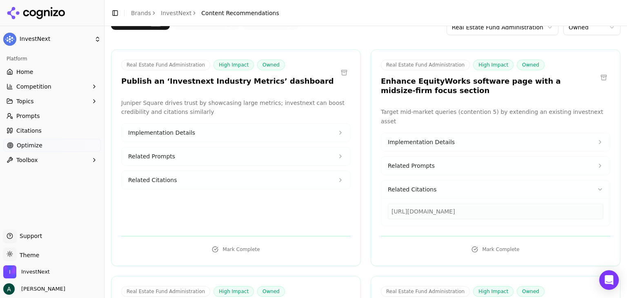
click at [313, 135] on button "Related Prompts" at bounding box center [495, 166] width 229 height 18
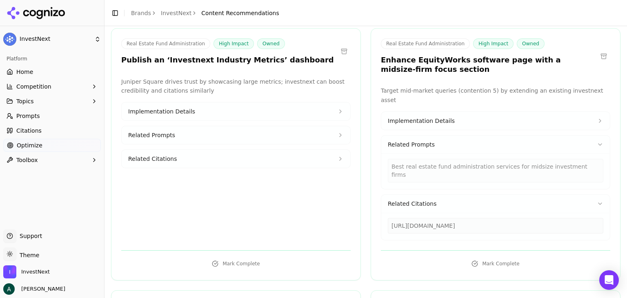
scroll to position [82, 0]
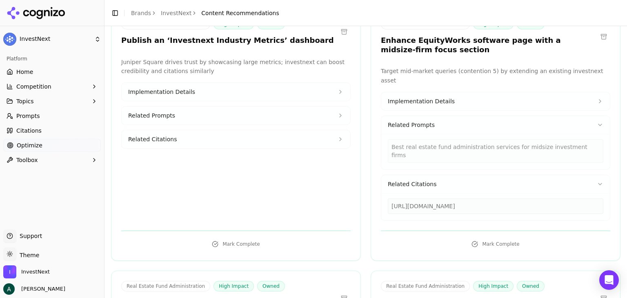
click at [313, 135] on div "[URL][DOMAIN_NAME]" at bounding box center [495, 206] width 215 height 16
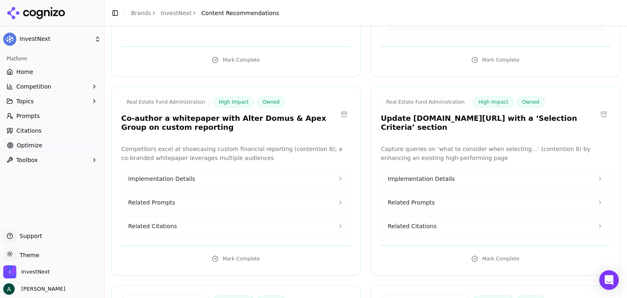
scroll to position [286, 0]
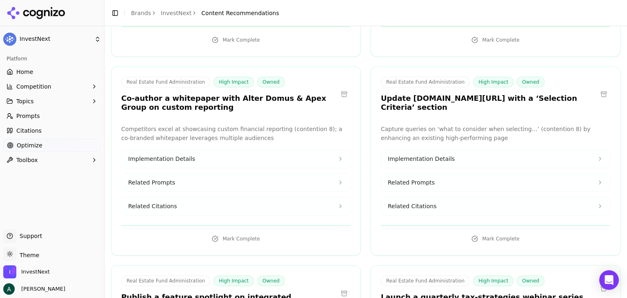
click at [313, 135] on button "Related Prompts" at bounding box center [495, 182] width 229 height 18
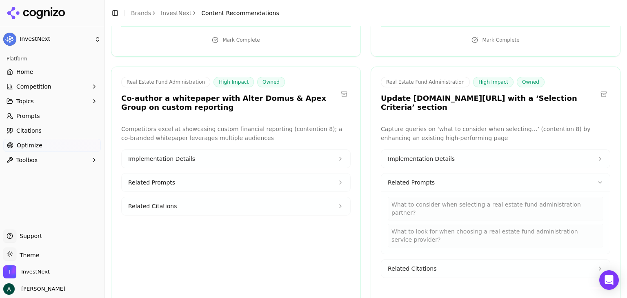
click at [313, 135] on button "Implementation Details" at bounding box center [495, 159] width 229 height 18
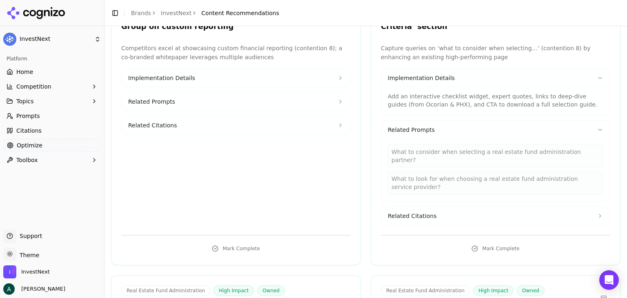
scroll to position [367, 0]
click at [313, 135] on button "Related Citations" at bounding box center [495, 215] width 229 height 18
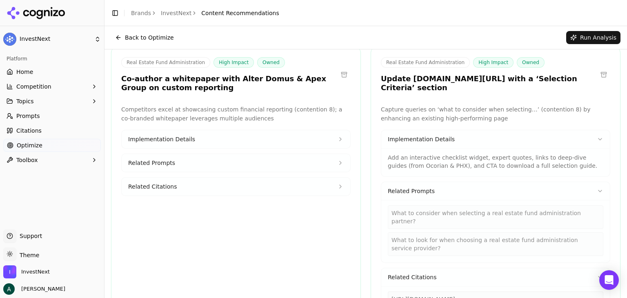
scroll to position [286, 0]
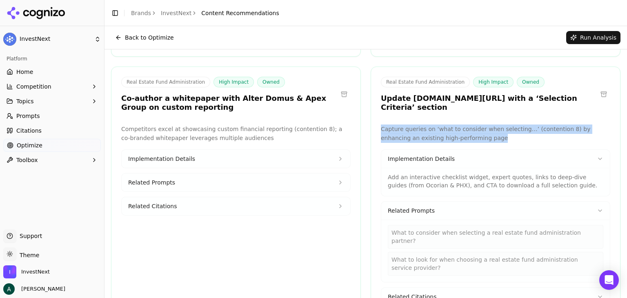
drag, startPoint x: 461, startPoint y: 121, endPoint x: 365, endPoint y: 109, distance: 97.0
click at [313, 124] on p "Capture queries on ‘what to consider when selecting…’ (contention 8) by enhanci…" at bounding box center [495, 133] width 229 height 19
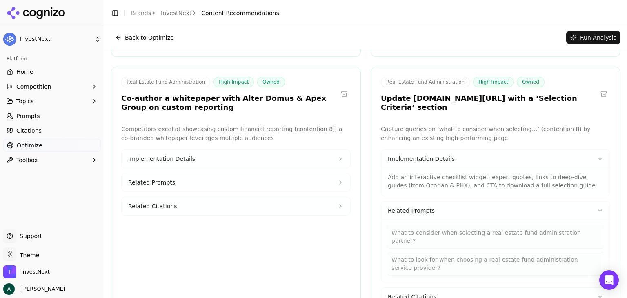
click at [313, 77] on div "Real Estate Fund Administration High Impact Owned" at bounding box center [489, 82] width 216 height 11
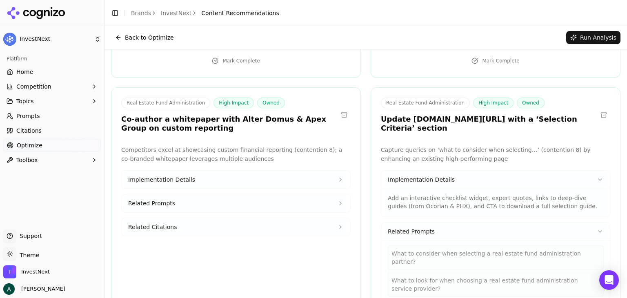
scroll to position [245, 0]
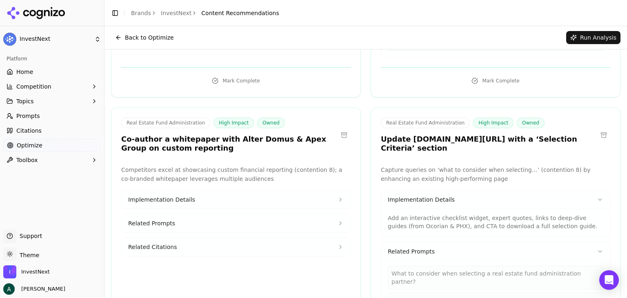
click at [239, 135] on button "Related Prompts" at bounding box center [236, 223] width 229 height 18
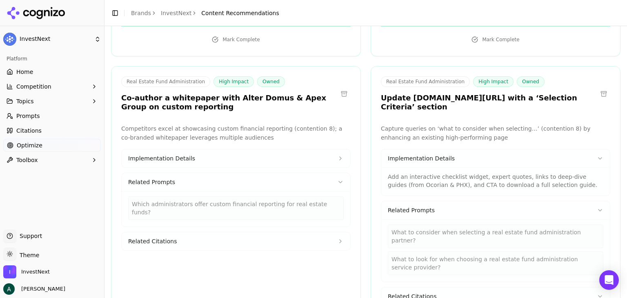
scroll to position [326, 0]
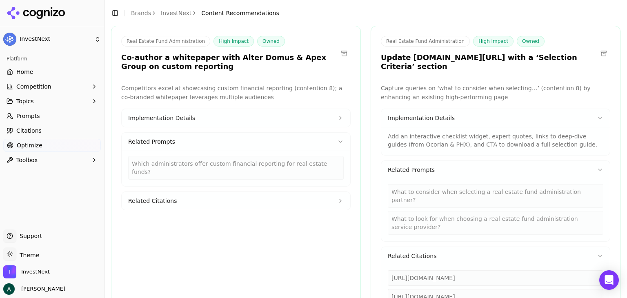
click at [230, 135] on button "Related Citations" at bounding box center [236, 201] width 229 height 18
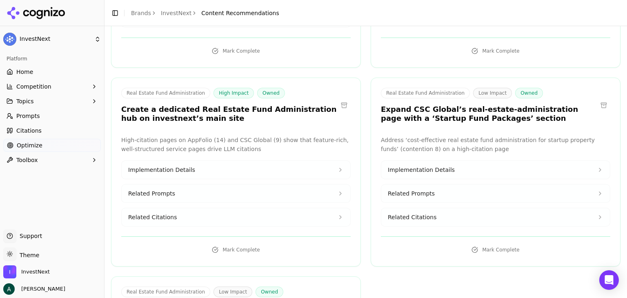
scroll to position [857, 0]
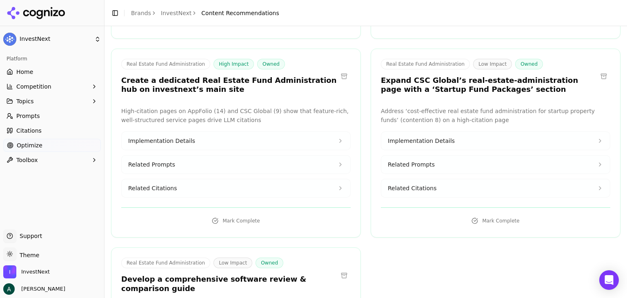
click at [224, 135] on button "Related Prompts" at bounding box center [236, 164] width 229 height 18
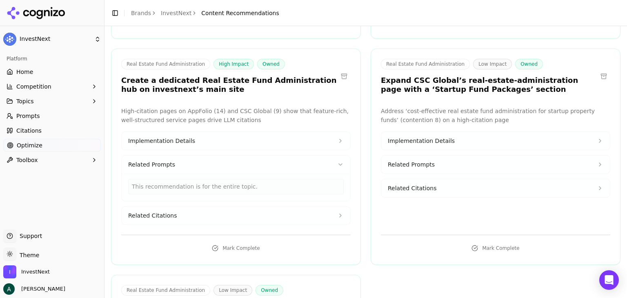
click at [235, 135] on button "Related Citations" at bounding box center [236, 215] width 229 height 18
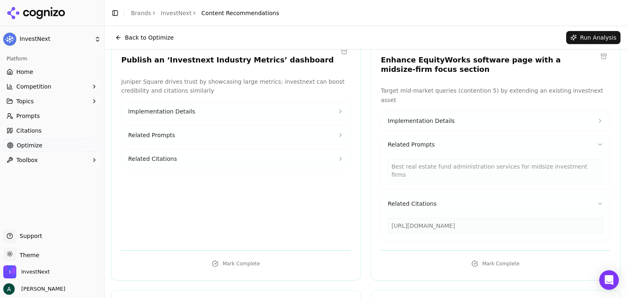
scroll to position [0, 0]
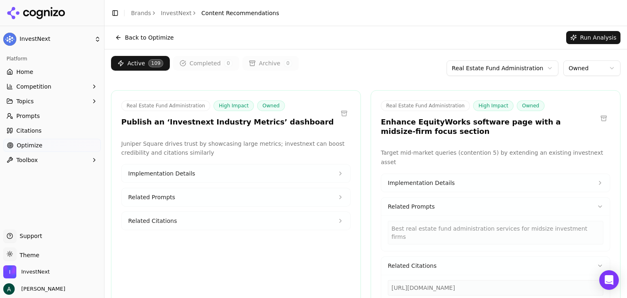
click at [39, 135] on button "Toolbox" at bounding box center [52, 159] width 98 height 13
click at [32, 135] on span "View All" at bounding box center [52, 186] width 71 height 8
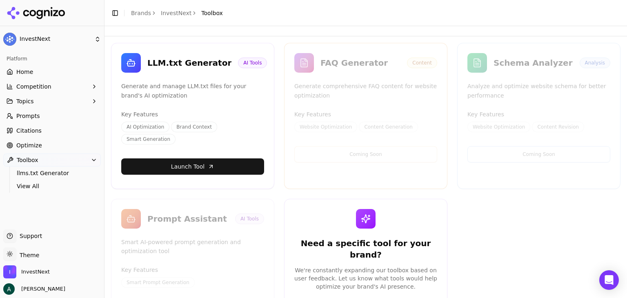
click at [29, 69] on span "Home" at bounding box center [24, 72] width 17 height 8
